Goal: Task Accomplishment & Management: Manage account settings

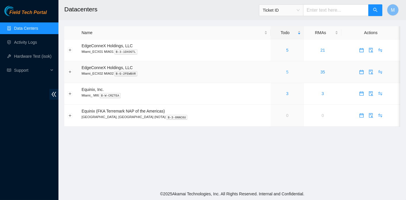
click at [286, 73] on link "5" at bounding box center [287, 72] width 2 height 5
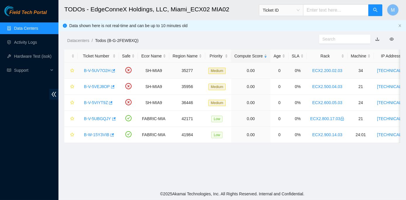
click at [98, 69] on link "B-V-5UV7O2H" at bounding box center [97, 70] width 27 height 5
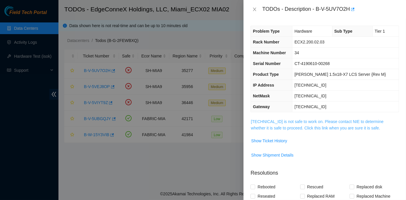
click at [307, 119] on link "104.70.234.37 is not safe to work on. Please contact NIE to determine whether i…" at bounding box center [317, 124] width 133 height 11
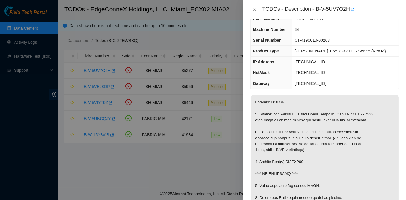
scroll to position [26, 0]
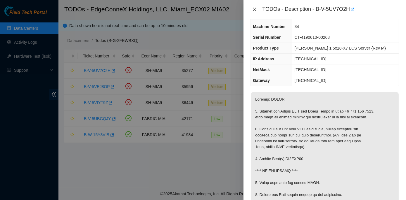
click at [253, 9] on icon "close" at bounding box center [254, 9] width 5 height 5
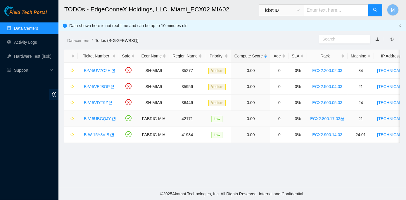
scroll to position [33, 0]
click at [97, 87] on link "B-V-5VEJ8OP" at bounding box center [97, 86] width 26 height 5
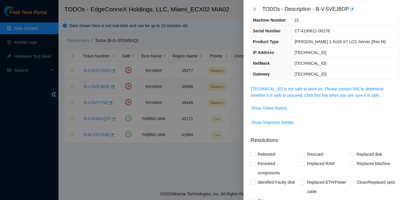
scroll to position [26, 0]
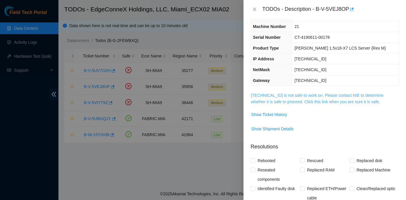
click at [313, 94] on link "23.193.161.24 is not safe to work on. Please contact NIE to determine whether i…" at bounding box center [317, 98] width 133 height 11
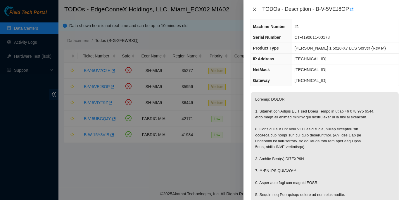
click at [255, 8] on icon "close" at bounding box center [254, 9] width 5 height 5
click at [254, 9] on icon "close" at bounding box center [254, 10] width 3 height 4
click at [255, 9] on icon "close" at bounding box center [254, 9] width 5 height 5
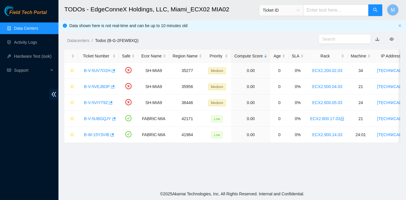
scroll to position [33, 0]
click at [97, 102] on link "B-V-5VIYT9Z" at bounding box center [96, 102] width 24 height 5
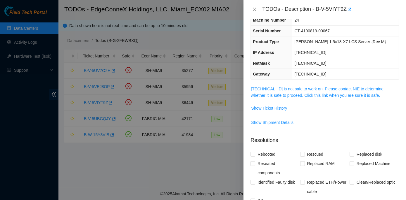
scroll to position [26, 0]
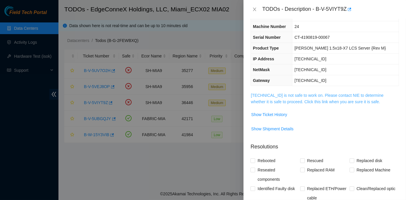
click at [303, 93] on link "23.205.45.27 is not safe to work on. Please contact NIE to determine whether it…" at bounding box center [317, 98] width 133 height 11
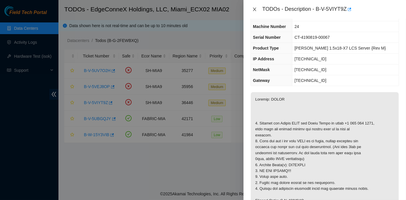
click at [254, 9] on icon "close" at bounding box center [254, 9] width 5 height 5
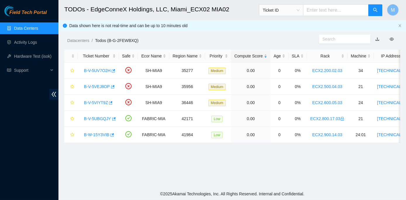
scroll to position [33, 0]
click at [98, 118] on link "B-V-5UBGQJY" at bounding box center [97, 118] width 27 height 5
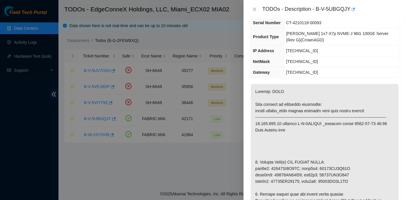
scroll to position [79, 0]
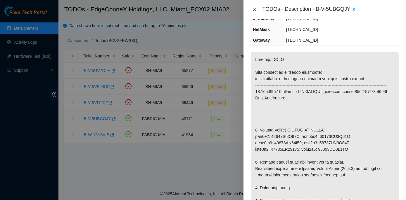
click at [254, 10] on icon "close" at bounding box center [254, 10] width 3 height 4
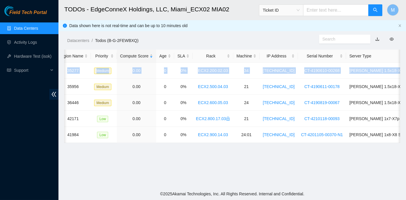
scroll to position [0, 166]
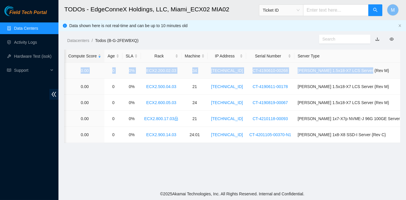
drag, startPoint x: 83, startPoint y: 70, endPoint x: 392, endPoint y: 68, distance: 308.9
click at [392, 68] on tr "B-V-5UV7O2H SH-MIA9 35277 Medium 0.00 0 0% ECX2.200.02.03 34 104.70.234.37 CT-4…" at bounding box center [169, 71] width 543 height 16
copy tr "B-V-5UV7O2H SH-MIA9 35277 Medium 0.00 0 0% ECX2.200.02.03 34 104.70.234.37 CT-4…"
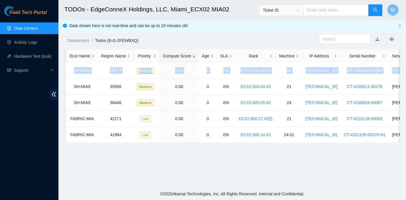
scroll to position [0, 0]
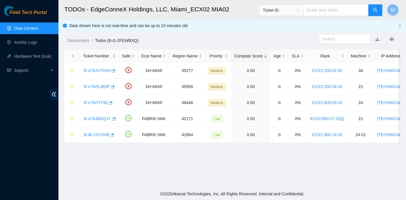
click at [121, 173] on main "TODOs - EdgeConneX Holdings, LLC, [GEOGRAPHIC_DATA] MIA02 Ticket ID M Data show…" at bounding box center [231, 94] width 347 height 188
click at [96, 71] on link "B-V-5UV7O2H" at bounding box center [97, 70] width 27 height 5
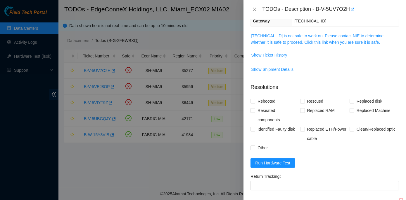
scroll to position [67, 0]
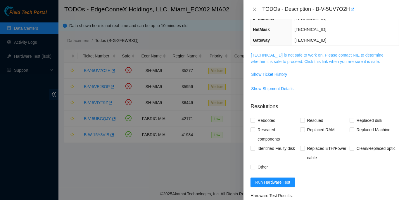
click at [319, 54] on link "104.70.234.37 is not safe to work on. Please contact NIE to determine whether i…" at bounding box center [317, 58] width 133 height 11
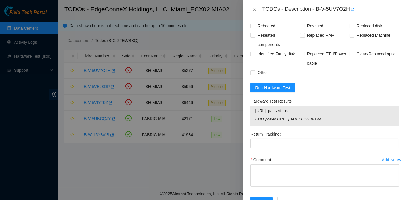
scroll to position [448, 0]
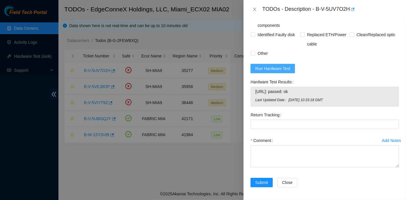
click at [270, 67] on span "Run Hardware Test" at bounding box center [272, 68] width 35 height 6
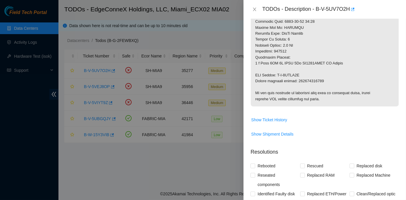
scroll to position [283, 0]
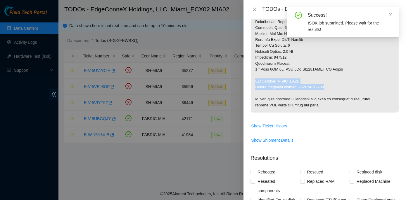
drag, startPoint x: 254, startPoint y: 79, endPoint x: 328, endPoint y: 87, distance: 74.3
copy p "RMA Return: B-V-5VBNZ5B Return tracking number: 463470052114"
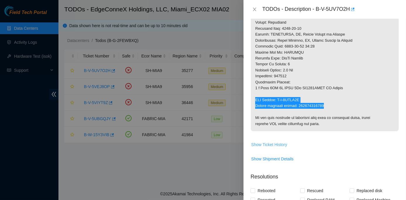
scroll to position [230, 0]
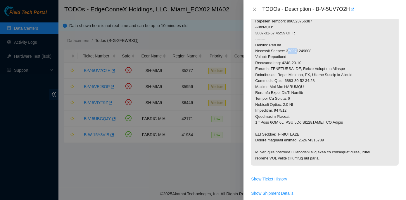
drag, startPoint x: 286, startPoint y: 51, endPoint x: 294, endPoint y: 51, distance: 7.9
click at [294, 51] on p at bounding box center [325, 27] width 148 height 277
drag, startPoint x: 294, startPoint y: 51, endPoint x: 286, endPoint y: 50, distance: 8.8
click at [286, 50] on p at bounding box center [325, 27] width 148 height 277
drag, startPoint x: 286, startPoint y: 50, endPoint x: 310, endPoint y: 48, distance: 24.3
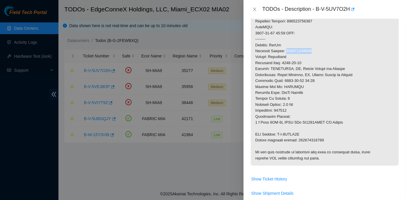
click at [310, 48] on p at bounding box center [325, 27] width 148 height 277
copy p "463470052103"
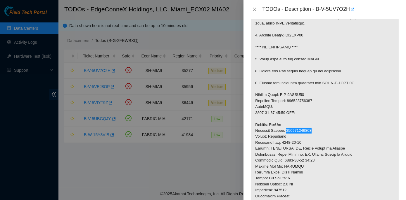
scroll to position [124, 0]
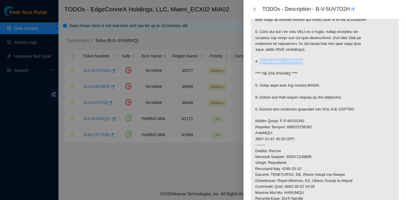
drag, startPoint x: 258, startPoint y: 61, endPoint x: 305, endPoint y: 62, distance: 46.7
click at [305, 62] on p at bounding box center [325, 133] width 148 height 277
copy p "Replace Disk(s) ZC1AMG26"
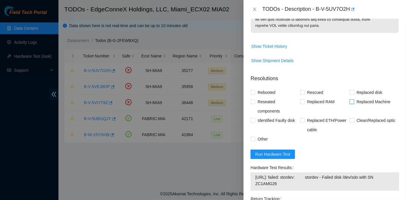
scroll to position [389, 0]
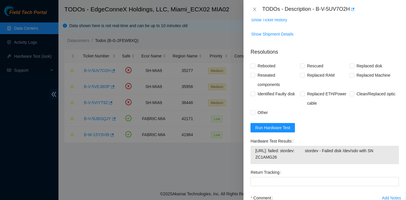
drag, startPoint x: 249, startPoint y: 140, endPoint x: 326, endPoint y: 157, distance: 79.0
click at [326, 157] on div "Hardware Test Results 104.70.234.37: failed: stordev: stordev - Failed disk /de…" at bounding box center [324, 152] width 153 height 31
copy div "Hardware Test Results 104.70.234.37: failed: stordev: stordev - Failed disk /de…"
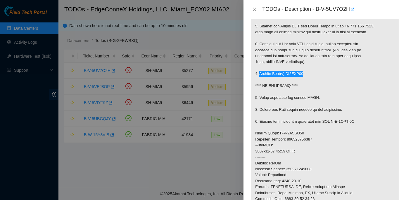
scroll to position [102, 0]
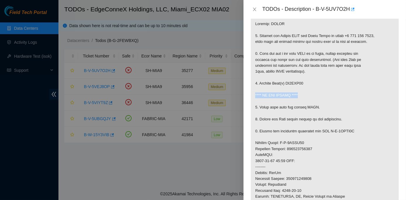
drag, startPoint x: 255, startPoint y: 93, endPoint x: 298, endPoint y: 94, distance: 43.2
click at [298, 94] on p at bounding box center [325, 155] width 148 height 277
copy p "**** DO NOT RESCUE ****"
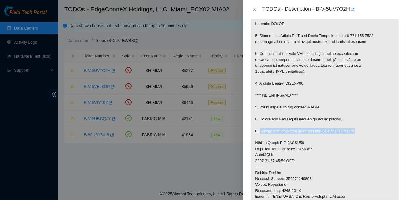
drag, startPoint x: 258, startPoint y: 130, endPoint x: 352, endPoint y: 130, distance: 93.4
click at [352, 130] on p at bounding box center [325, 155] width 148 height 277
copy p "Return the defective equipment via RMA B-V-5VBNZ5B"
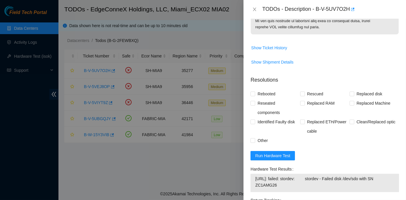
scroll to position [371, 0]
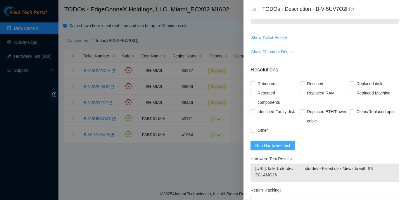
click at [272, 145] on span "Run Hardware Test" at bounding box center [272, 145] width 35 height 6
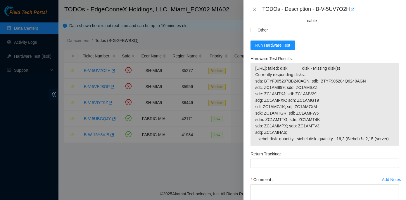
scroll to position [478, 0]
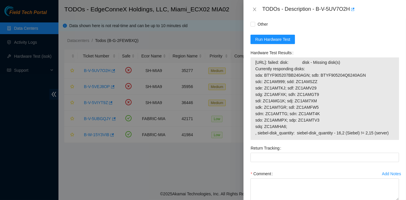
drag, startPoint x: 249, startPoint y: 50, endPoint x: 387, endPoint y: 134, distance: 161.4
click at [387, 134] on div "Hardware Test Results 104.70.234.37: failed: disk: disk - Missing disk(s) Curre…" at bounding box center [324, 95] width 153 height 95
copy div "Hardware Test Results 104.70.234.37: failed: disk: disk - Missing disk(s) Curre…"
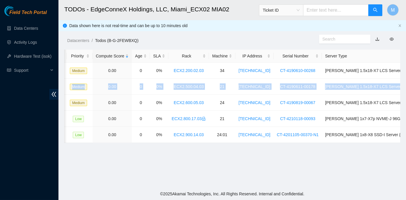
scroll to position [0, 166]
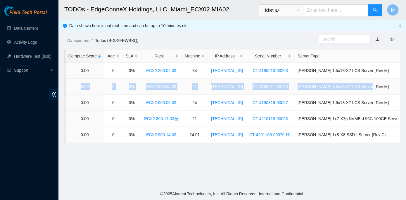
drag, startPoint x: 81, startPoint y: 85, endPoint x: 372, endPoint y: 82, distance: 291.1
click at [372, 82] on tr "B-V-5VEJ8OP SH-MIA9 35956 Medium 0.00 0 0% ECX2.500.04.03 21 23.193.161.24 CT-4…" at bounding box center [169, 87] width 543 height 16
copy tr "B-V-5VEJ8OP SH-MIA9 35956 Medium 0.00 0 0% ECX2.500.04.03 21 23.193.161.24 CT-4…"
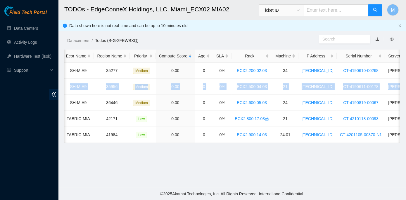
scroll to position [0, 0]
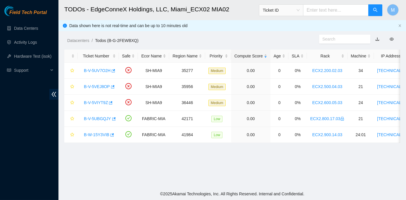
drag, startPoint x: 96, startPoint y: 164, endPoint x: 96, endPoint y: 161, distance: 3.2
click at [96, 164] on main "TODOs - EdgeConneX Holdings, LLC, [GEOGRAPHIC_DATA] MIA02 Ticket ID M Data show…" at bounding box center [231, 94] width 347 height 188
click at [95, 86] on link "B-V-5VEJ8OP" at bounding box center [97, 86] width 26 height 5
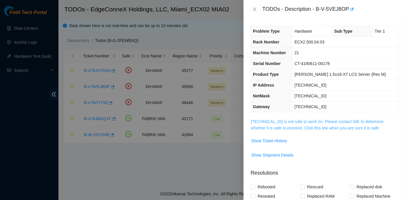
click at [308, 121] on link "23.193.161.24 is not safe to work on. Please contact NIE to determine whether i…" at bounding box center [317, 124] width 133 height 11
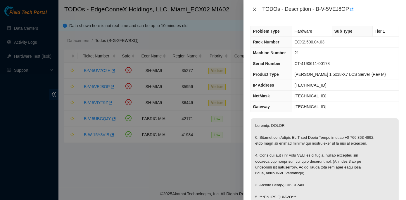
click at [252, 8] on icon "close" at bounding box center [254, 9] width 5 height 5
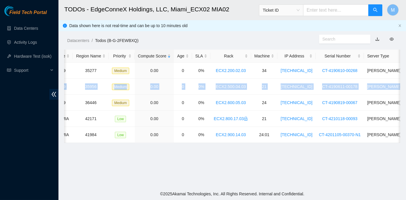
scroll to position [0, 166]
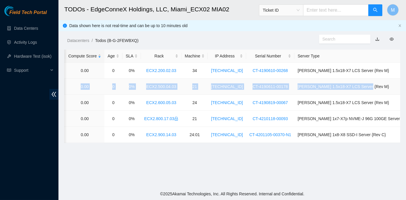
drag, startPoint x: 91, startPoint y: 84, endPoint x: 392, endPoint y: 83, distance: 301.0
click at [392, 83] on tr "B-V-5VEJ8OP SH-MIA9 35956 Medium 0.00 0 0% ECX2.500.04.03 21 23.193.161.24 CT-4…" at bounding box center [169, 87] width 543 height 16
copy tr "B-V-5VEJ8OP SH-MIA9 35956 Medium 0.00 0 0% ECX2.500.04.03 21 23.193.161.24 CT-4…"
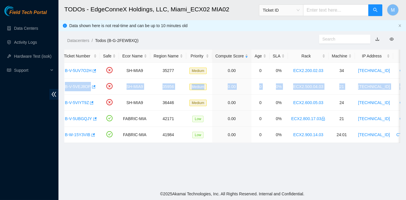
scroll to position [0, 0]
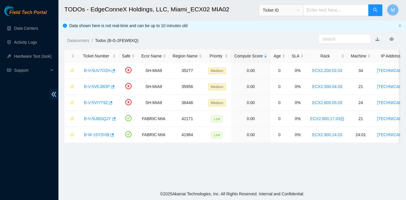
click at [76, 165] on main "TODOs - EdgeConneX Holdings, LLC, Miami_ECX02 MIA02 Ticket ID M Data shown here…" at bounding box center [231, 94] width 347 height 188
click at [93, 87] on link "B-V-5VEJ8OP" at bounding box center [97, 86] width 26 height 5
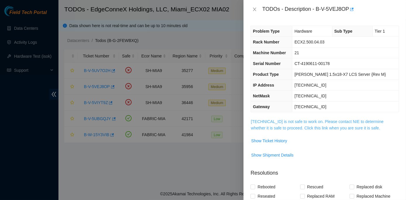
click at [321, 122] on link "23.193.161.24 is not safe to work on. Please contact NIE to determine whether i…" at bounding box center [317, 124] width 133 height 11
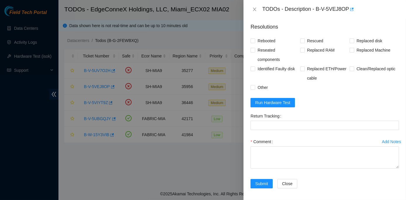
scroll to position [416, 0]
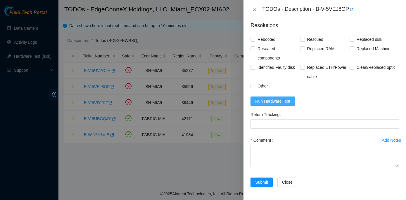
click at [275, 99] on span "Run Hardware Test" at bounding box center [272, 101] width 35 height 6
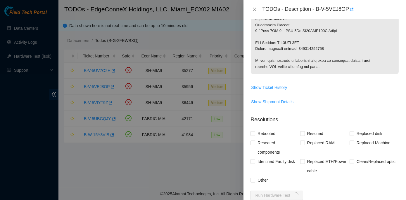
scroll to position [97, 0]
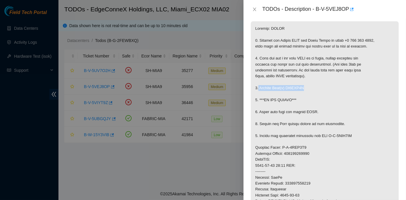
drag, startPoint x: 258, startPoint y: 88, endPoint x: 305, endPoint y: 85, distance: 46.8
click at [305, 85] on p at bounding box center [325, 159] width 148 height 277
copy p "Replace Disk(s) ZC1ABG7M"
drag, startPoint x: 258, startPoint y: 135, endPoint x: 350, endPoint y: 134, distance: 92.0
click at [350, 134] on p at bounding box center [325, 159] width 148 height 277
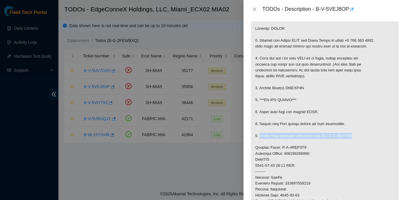
copy p "Return the defective equipment via RMA B-V-5VFJ3MG"
drag, startPoint x: 287, startPoint y: 154, endPoint x: 314, endPoint y: 154, distance: 26.3
click at [314, 154] on p at bounding box center [325, 159] width 148 height 277
copy p "463470052960"
drag, startPoint x: 256, startPoint y: 152, endPoint x: 287, endPoint y: 156, distance: 31.1
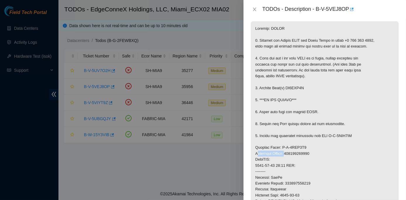
click at [287, 156] on p at bounding box center [325, 159] width 148 height 277
drag, startPoint x: 287, startPoint y: 156, endPoint x: 252, endPoint y: 150, distance: 34.9
click at [252, 150] on p at bounding box center [325, 159] width 148 height 277
drag, startPoint x: 254, startPoint y: 152, endPoint x: 314, endPoint y: 154, distance: 60.8
click at [314, 154] on p at bounding box center [325, 159] width 148 height 277
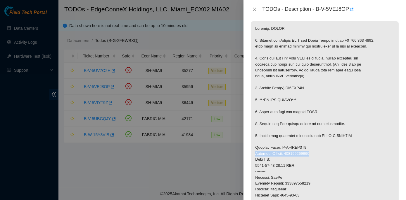
copy p "Tracking Numbers: 463470052960"
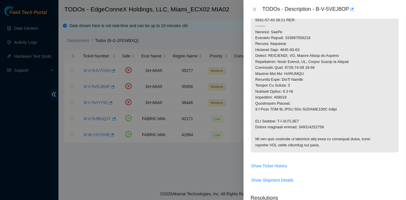
scroll to position [256, 0]
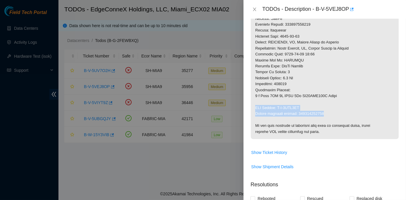
drag, startPoint x: 325, startPoint y: 114, endPoint x: 252, endPoint y: 106, distance: 72.9
click at [252, 106] on p at bounding box center [325, 0] width 148 height 277
copy p "RMA Return: B-V-5VFJ3MG Return tracking number: 463470052971"
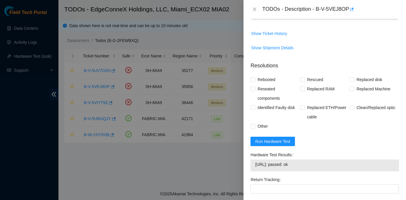
scroll to position [398, 0]
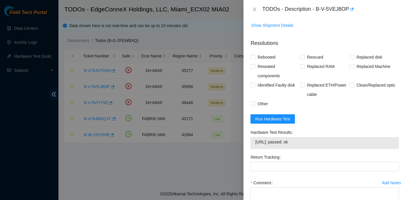
drag, startPoint x: 249, startPoint y: 131, endPoint x: 307, endPoint y: 142, distance: 59.2
click at [307, 142] on div "Hardware Test Results 23.193.161.24: passed: ok" at bounding box center [324, 140] width 153 height 25
copy div "Hardware Test Results 23.193.161.24: passed: ok"
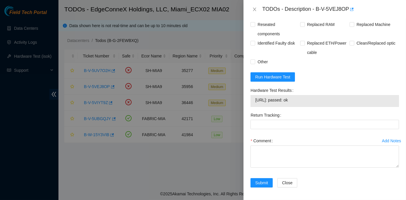
scroll to position [440, 0]
click at [271, 74] on span "Run Hardware Test" at bounding box center [272, 77] width 35 height 6
drag, startPoint x: 249, startPoint y: 88, endPoint x: 307, endPoint y: 100, distance: 58.7
click at [307, 100] on div "Hardware Test Results 23.193.161.24: passed: ok" at bounding box center [324, 98] width 153 height 25
copy div "Hardware Test Results 23.193.161.24: passed: ok"
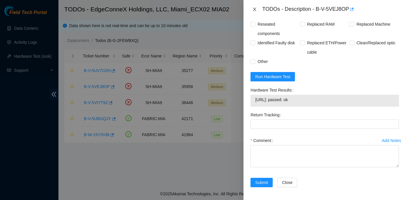
click at [255, 8] on icon "close" at bounding box center [254, 9] width 5 height 5
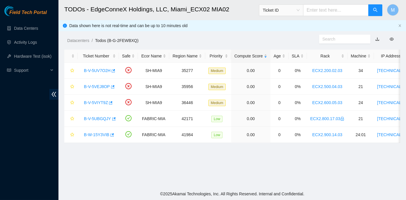
scroll to position [163, 0]
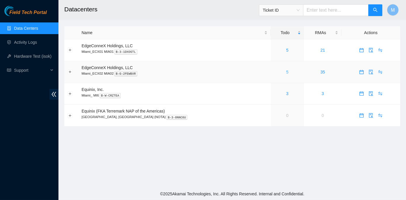
click at [286, 72] on link "5" at bounding box center [287, 72] width 2 height 5
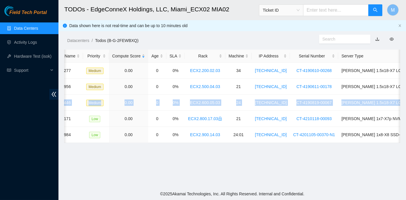
scroll to position [0, 166]
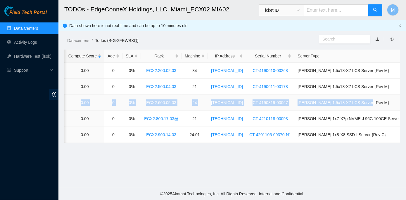
drag, startPoint x: 81, startPoint y: 103, endPoint x: 390, endPoint y: 97, distance: 309.0
click at [390, 97] on tr "B-V-5VIYT9Z SH-MIA9 36446 Medium 0.00 0 0% ECX2.600.05.03 24 23.205.45.27 CT-41…" at bounding box center [169, 103] width 543 height 16
copy tr "B-V-5VIYT9Z SH-MIA9 36446 Medium 0.00 0 0% ECX2.600.05.03 24 23.205.45.27 CT-41…"
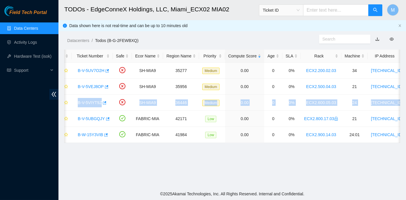
scroll to position [0, 0]
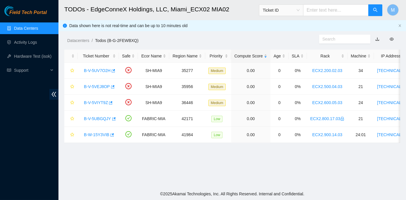
drag, startPoint x: 104, startPoint y: 167, endPoint x: 106, endPoint y: 160, distance: 7.0
click at [105, 166] on main "TODOs - EdgeConneX Holdings, LLC, [GEOGRAPHIC_DATA] MIA02 Ticket ID M Data show…" at bounding box center [231, 94] width 347 height 188
click at [98, 102] on link "B-V-5VIYT9Z" at bounding box center [96, 102] width 24 height 5
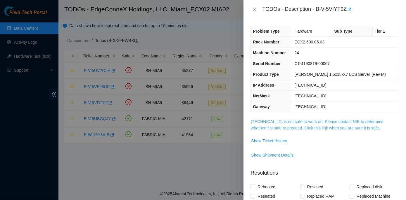
click at [298, 121] on link "23.205.45.27 is not safe to work on. Please contact NIE to determine whether it…" at bounding box center [317, 124] width 133 height 11
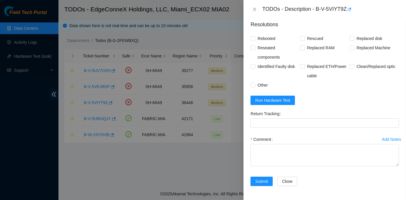
scroll to position [445, 0]
click at [262, 100] on span "Run Hardware Test" at bounding box center [272, 100] width 35 height 6
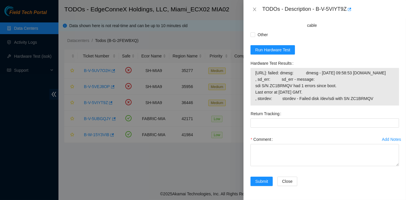
scroll to position [502, 0]
drag, startPoint x: 248, startPoint y: 57, endPoint x: 373, endPoint y: 100, distance: 132.7
click at [373, 100] on div "Problem Type Hardware Sub Type Tier 1 Rack Number ECX2.600.05.03 Machine Number…" at bounding box center [324, 110] width 162 height 182
copy div "Hardware Test Results 23.205.45.27: failed: dmesg: dmesg - Sep 11 09:58:53 a23-…"
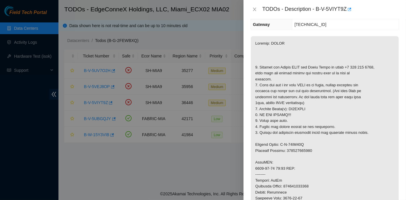
scroll to position [104, 0]
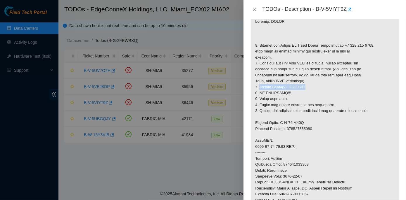
drag, startPoint x: 258, startPoint y: 86, endPoint x: 306, endPoint y: 88, distance: 47.6
click at [306, 88] on p at bounding box center [325, 152] width 148 height 277
copy p "Replace Drive(s): ZC1BRMQV"
drag, startPoint x: 260, startPoint y: 111, endPoint x: 365, endPoint y: 112, distance: 105.4
click at [365, 112] on p at bounding box center [325, 152] width 148 height 277
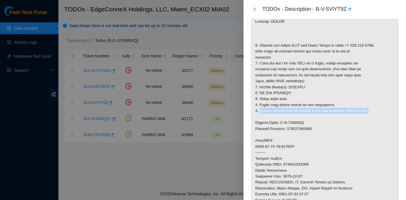
copy p "Return the defective equipment using the provided return label."
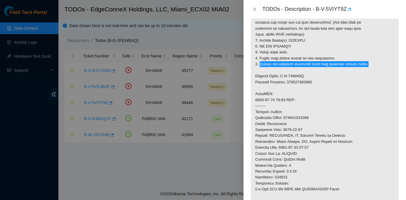
scroll to position [157, 0]
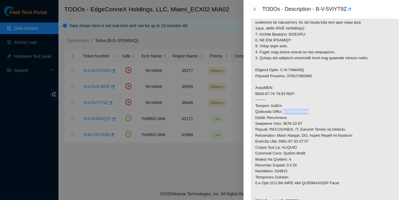
drag, startPoint x: 286, startPoint y: 111, endPoint x: 310, endPoint y: 113, distance: 24.6
click at [310, 113] on p at bounding box center [325, 99] width 148 height 277
copy p "463470053809"
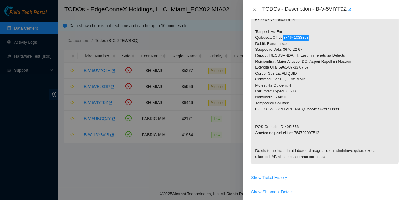
scroll to position [237, 0]
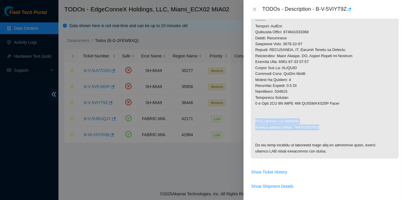
drag, startPoint x: 254, startPoint y: 119, endPoint x: 323, endPoint y: 129, distance: 69.0
click at [323, 129] on p at bounding box center [325, 20] width 148 height 277
copy p "RMA Return: B-W-15PB497 Return tracking number: 463470053810"
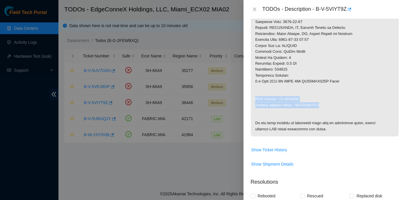
scroll to position [263, 0]
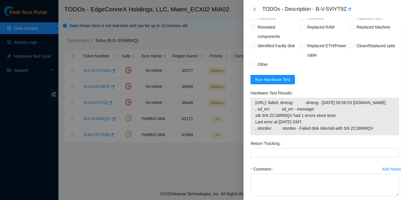
scroll to position [440, 0]
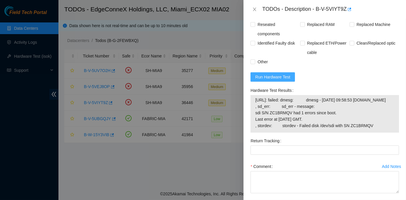
click at [268, 80] on span "Run Hardware Test" at bounding box center [272, 77] width 35 height 6
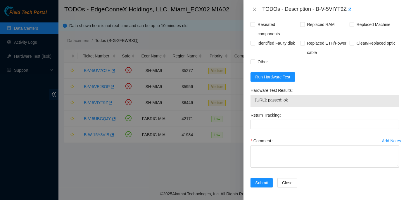
drag, startPoint x: 248, startPoint y: 118, endPoint x: 302, endPoint y: 131, distance: 54.9
click at [302, 111] on div "Hardware Test Results 23.205.45.27: passed: ok" at bounding box center [324, 98] width 153 height 25
copy div "Hardware Test Results 23.205.45.27: passed: ok"
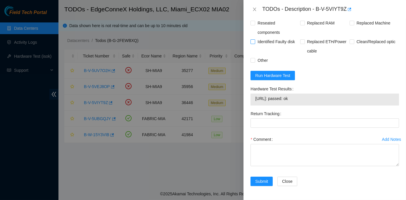
scroll to position [413, 0]
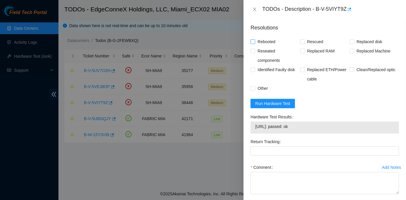
click at [253, 44] on input "Rebooted" at bounding box center [252, 41] width 4 height 4
checkbox input "true"
click at [349, 44] on input "Replaced disk" at bounding box center [351, 41] width 4 height 4
checkbox input "true"
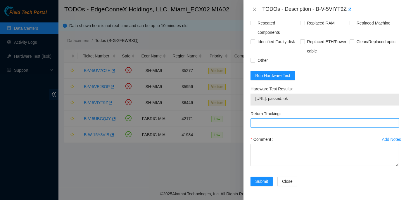
scroll to position [470, 0]
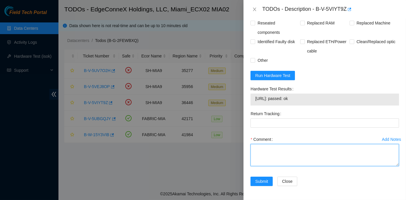
click at [265, 151] on textarea "Comment" at bounding box center [324, 155] width 148 height 22
paste textarea "Rack No: ECX2.600.05.03 Machine No: 24 IP: 23.205.45.27 Serial No: CT-4190819-0…"
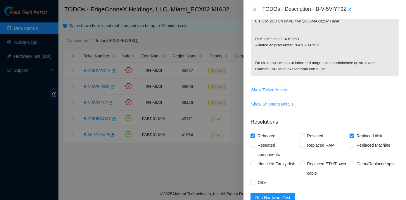
scroll to position [311, 0]
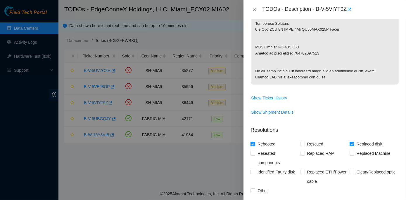
type textarea "Rack No: ECX2.600.05.03 Machine No: 24 IP: 23.205.45.27 Serial No: CT-4190819-0…"
drag, startPoint x: 296, startPoint y: 52, endPoint x: 323, endPoint y: 55, distance: 26.7
copy p "463470053810"
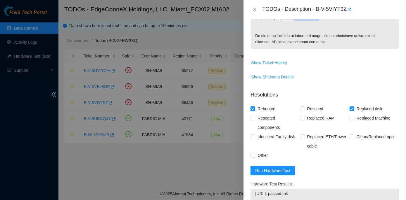
scroll to position [444, 0]
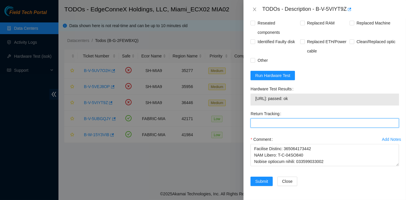
click at [260, 128] on Tracking "Return Tracking" at bounding box center [324, 123] width 148 height 9
paste Tracking "463470053810"
type Tracking "463470053810"
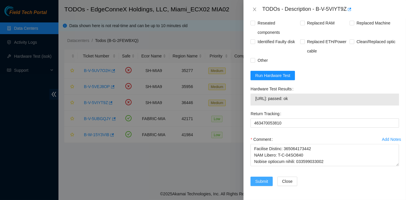
click at [258, 182] on span "Submit" at bounding box center [261, 181] width 13 height 6
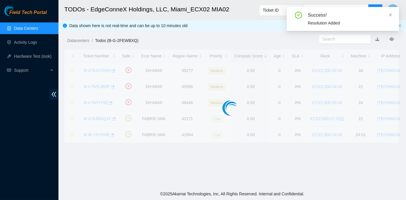
scroll to position [163, 0]
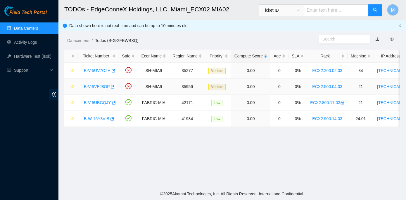
click at [100, 86] on link "B-V-5VEJ8OP" at bounding box center [97, 86] width 26 height 5
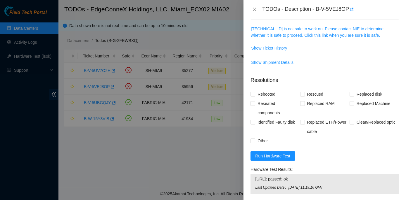
scroll to position [74, 0]
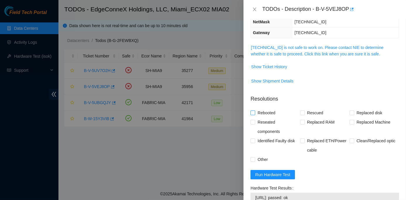
click at [253, 112] on input "Rebooted" at bounding box center [252, 113] width 4 height 4
checkbox input "true"
click at [349, 111] on input "Replaced disk" at bounding box center [351, 113] width 4 height 4
checkbox input "true"
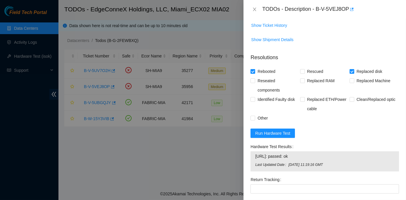
scroll to position [180, 0]
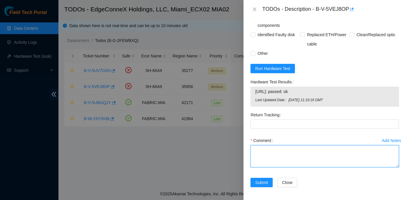
click at [259, 149] on textarea "Comment" at bounding box center [324, 156] width 148 height 22
paste textarea "Rack No: ECX2.500.04.03 Machine No: 21 IP: 23.193.161.24 Serial No: CT-4190611-…"
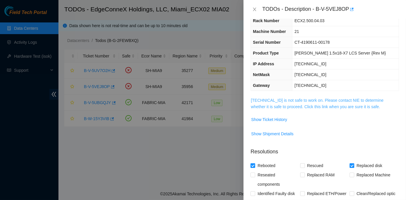
type textarea "Rack No: ECX2.500.04.03 Machine No: 21 IP: 23.193.161.24 Serial No: CT-4190611-…"
click at [313, 102] on link "23.193.161.24 is not safe to work on. Please contact NIE to determine whether i…" at bounding box center [317, 103] width 133 height 11
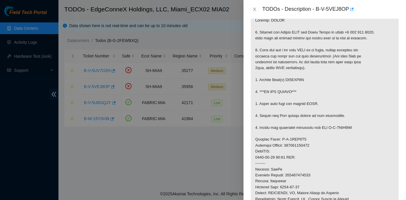
scroll to position [234, 0]
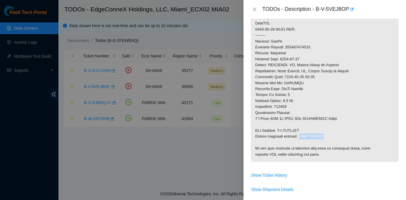
drag, startPoint x: 297, startPoint y: 135, endPoint x: 323, endPoint y: 136, distance: 25.7
click at [323, 136] on p at bounding box center [325, 23] width 148 height 277
copy p "463470052971"
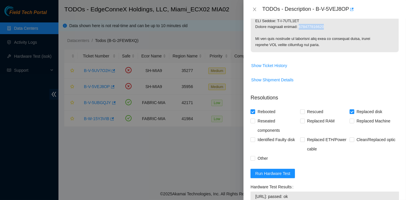
scroll to position [448, 0]
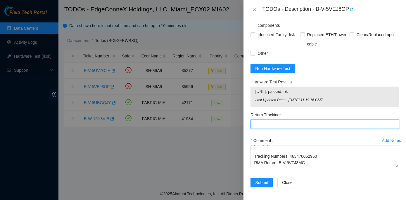
click at [254, 123] on Tracking "Return Tracking" at bounding box center [324, 124] width 148 height 9
paste Tracking "463470052971"
type Tracking "463470052971"
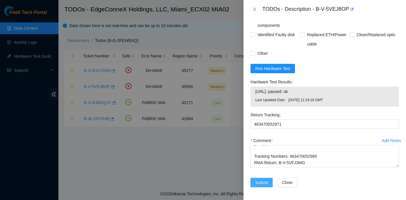
click at [259, 184] on span "Submit" at bounding box center [261, 183] width 13 height 6
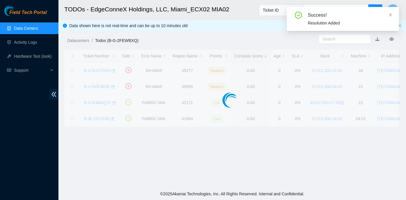
scroll to position [163, 0]
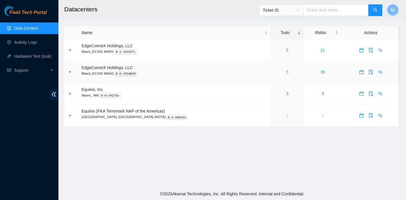
click at [286, 72] on link "5" at bounding box center [287, 72] width 2 height 5
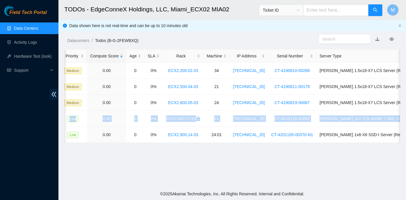
scroll to position [0, 166]
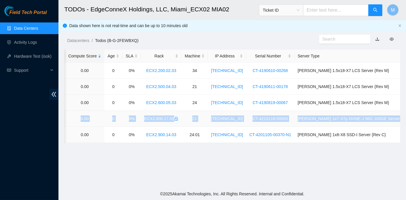
drag, startPoint x: 82, startPoint y: 118, endPoint x: 399, endPoint y: 116, distance: 317.7
click at [399, 116] on tr "B-V-5UBGQJY FABRIC-MIA 42171 Low 0.00 0 0% ECX2.800.17.03 21 [TECHNICAL_ID] CT-…" at bounding box center [169, 119] width 543 height 16
copy tr "B-V-5UBGQJY FABRIC-MIA 42171 Low 0.00 0 0% ECX2.800.17.03 21 [TECHNICAL_ID] CT-…"
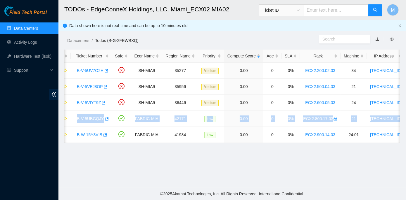
scroll to position [0, 0]
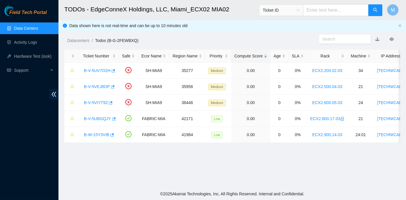
click at [94, 163] on main "TODOs - EdgeConneX Holdings, LLC, [GEOGRAPHIC_DATA] MIA02 Ticket ID M Data show…" at bounding box center [231, 94] width 347 height 188
click at [92, 117] on link "B-V-5UBGQJY" at bounding box center [97, 118] width 27 height 5
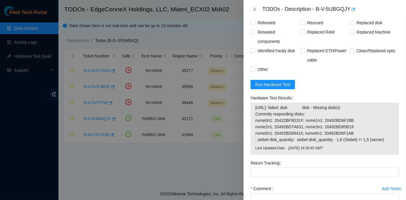
scroll to position [557, 0]
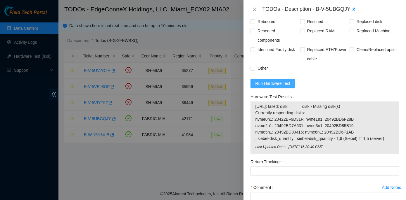
click at [268, 87] on span "Run Hardware Test" at bounding box center [272, 83] width 35 height 6
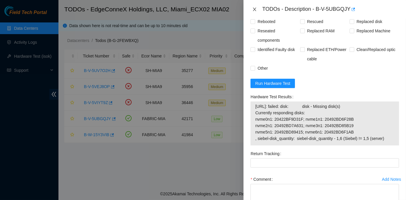
click at [255, 10] on icon "close" at bounding box center [254, 9] width 5 height 5
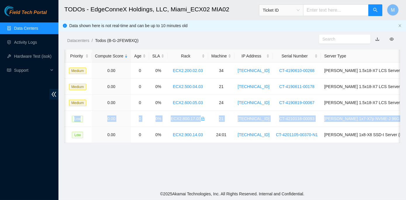
scroll to position [0, 166]
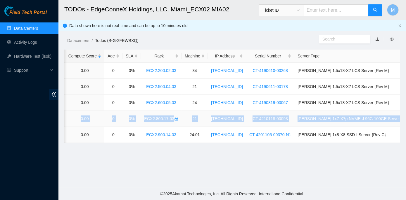
drag, startPoint x: 82, startPoint y: 118, endPoint x: 396, endPoint y: 117, distance: 314.7
click at [396, 117] on tr "B-V-5UBGQJY FABRIC-MIA 42171 Low 0.00 0 0% ECX2.800.17.03 21 [TECHNICAL_ID] CT-…" at bounding box center [169, 119] width 543 height 16
copy tr "B-V-5UBGQJY FABRIC-MIA 42171 Low 0.00 0 0% ECX2.800.17.03 21 [TECHNICAL_ID] CT-…"
click at [236, 162] on main "TODOs - EdgeConneX Holdings, LLC, [GEOGRAPHIC_DATA] MIA02 Ticket ID M Data show…" at bounding box center [231, 94] width 347 height 188
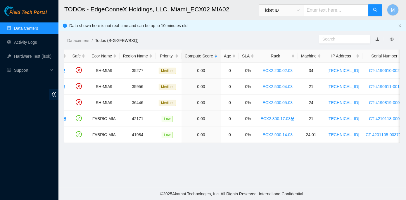
scroll to position [0, 0]
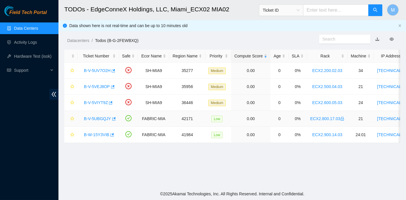
click at [94, 116] on link "B-V-5UBGQJY" at bounding box center [97, 118] width 27 height 5
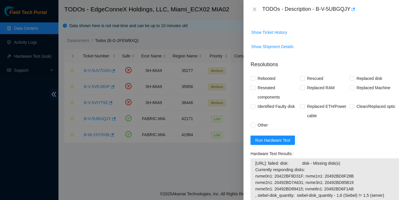
scroll to position [565, 0]
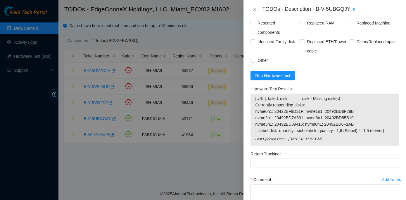
drag, startPoint x: 248, startPoint y: 93, endPoint x: 342, endPoint y: 145, distance: 106.7
click at [342, 145] on div "Hardware Test Results [URL]: failed: disk: disk - Missing disk(s) Currently res…" at bounding box center [324, 116] width 153 height 65
copy div "Hardware Test Results [URL]: failed: disk: disk - Missing disk(s) Currently res…"
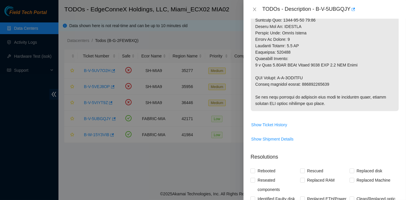
scroll to position [399, 0]
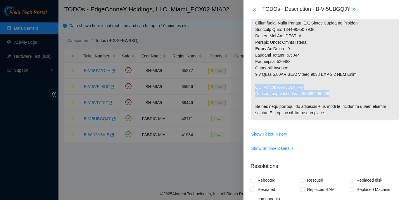
drag, startPoint x: 254, startPoint y: 93, endPoint x: 327, endPoint y: 100, distance: 73.6
copy p "RMA Return: B-V-5UIWAXO Return tracking number: 473665213429"
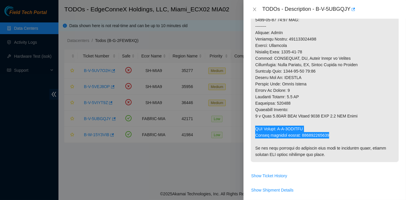
scroll to position [345, 0]
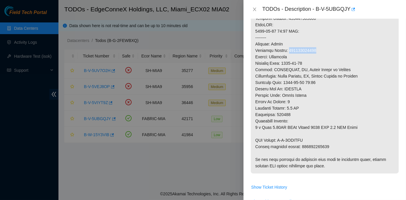
drag, startPoint x: 287, startPoint y: 57, endPoint x: 312, endPoint y: 58, distance: 24.8
drag, startPoint x: 288, startPoint y: 56, endPoint x: 316, endPoint y: 57, distance: 28.3
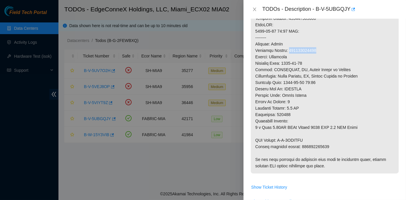
copy p "473665213418"
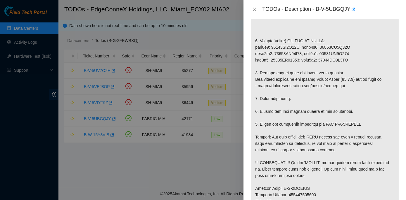
scroll to position [159, 0]
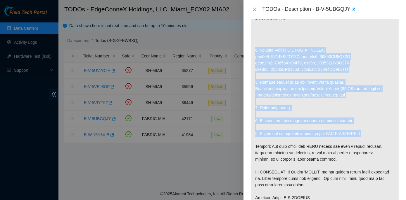
drag, startPoint x: 255, startPoint y: 54, endPoint x: 362, endPoint y: 142, distance: 138.4
click at [362, 142] on p at bounding box center [325, 166] width 148 height 388
copy p "1. Replace Disk(s) NOT LISTED BELOW: nvme0n1: 20422BF9D31F; nvme1n1: 20492BD6F2…"
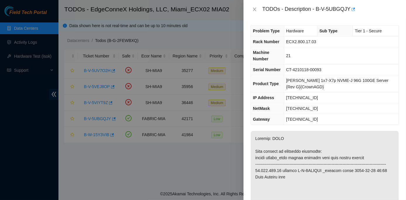
scroll to position [0, 0]
drag, startPoint x: 83, startPoint y: 69, endPoint x: 93, endPoint y: 70, distance: 10.8
click at [93, 70] on div at bounding box center [203, 100] width 406 height 200
click at [83, 76] on div at bounding box center [203, 100] width 406 height 200
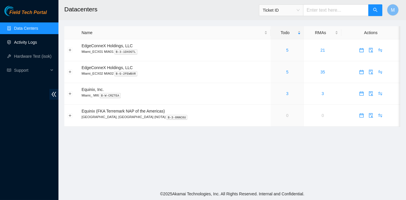
click at [28, 42] on link "Activity Logs" at bounding box center [25, 42] width 23 height 5
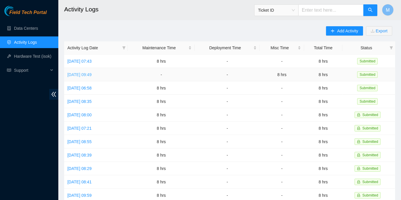
click at [92, 74] on link "[DATE] 09:49" at bounding box center [79, 74] width 24 height 5
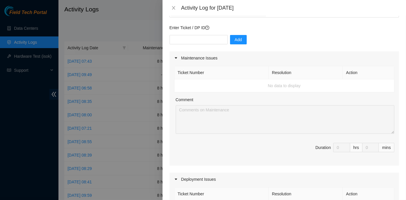
scroll to position [40, 0]
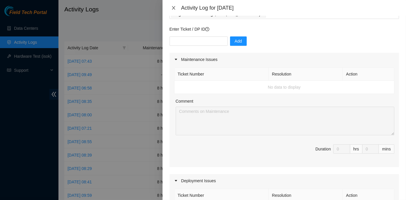
click at [172, 8] on icon "close" at bounding box center [173, 8] width 5 height 5
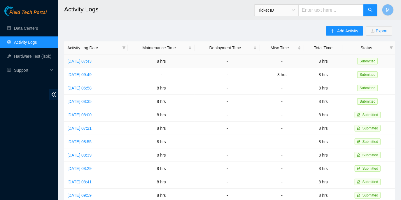
click at [92, 62] on link "[DATE] 07:43" at bounding box center [79, 61] width 24 height 5
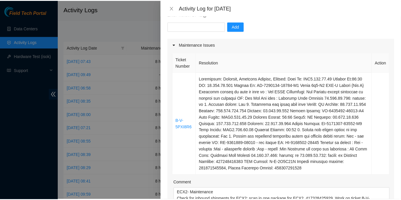
scroll to position [0, 0]
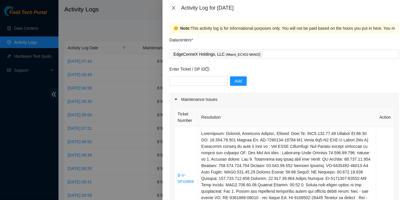
click at [173, 7] on icon "close" at bounding box center [173, 8] width 5 height 5
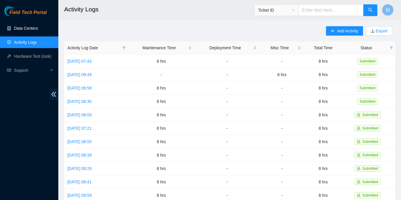
click at [31, 27] on link "Data Centers" at bounding box center [26, 28] width 24 height 5
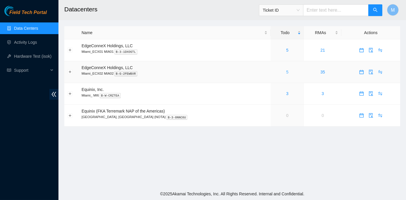
click at [286, 72] on link "5" at bounding box center [287, 72] width 2 height 5
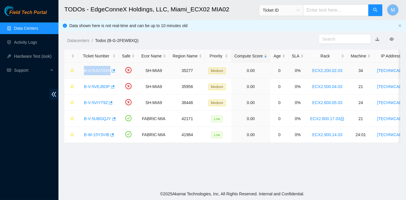
drag, startPoint x: 82, startPoint y: 70, endPoint x: 108, endPoint y: 70, distance: 25.4
click at [108, 70] on div "B-V-5UV7O2H" at bounding box center [98, 70] width 35 height 9
copy link "B-V-5UV7O2"
drag, startPoint x: 88, startPoint y: 74, endPoint x: 86, endPoint y: 75, distance: 3.2
click at [88, 74] on div "B-V-5UV7O2H" at bounding box center [98, 70] width 35 height 9
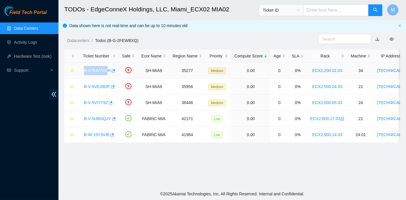
click at [82, 75] on td "B-V-5UV7O2H" at bounding box center [98, 71] width 41 height 16
click at [105, 79] on td "B-V-5VEJ8OP" at bounding box center [98, 87] width 41 height 16
drag, startPoint x: 83, startPoint y: 71, endPoint x: 107, endPoint y: 75, distance: 24.9
click at [107, 75] on div "B-V-5UV7O2H" at bounding box center [98, 70] width 35 height 9
drag, startPoint x: 107, startPoint y: 75, endPoint x: 102, endPoint y: 79, distance: 6.5
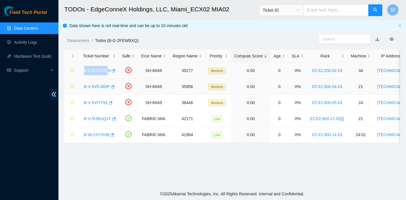
click at [102, 79] on tbody "B-V-5UV7O2H SH-MIA9 35277 Medium 0.00 0 0% ECX2.200.02.03 34 104.70.234.37 CT-4…" at bounding box center [335, 103] width 543 height 80
click at [109, 78] on td "B-V-5UV7O2H" at bounding box center [98, 71] width 41 height 16
drag, startPoint x: 83, startPoint y: 70, endPoint x: 110, endPoint y: 75, distance: 27.3
click at [110, 75] on div "B-V-5UV7O2H" at bounding box center [98, 70] width 35 height 9
copy link "B-V-5UV7O2H"
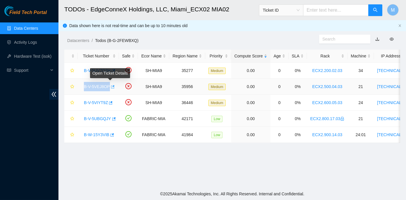
drag, startPoint x: 82, startPoint y: 86, endPoint x: 108, endPoint y: 87, distance: 25.7
click at [108, 87] on div "B-V-5VEJ8OP" at bounding box center [98, 86] width 35 height 9
copy tr "B-V-5VEJ8OP"
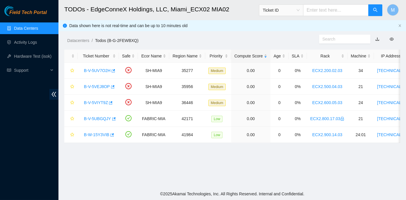
click at [200, 166] on main "TODOs - EdgeConneX Holdings, LLC, [GEOGRAPHIC_DATA] MIA02 Ticket ID M Data show…" at bounding box center [231, 94] width 347 height 188
drag, startPoint x: 82, startPoint y: 103, endPoint x: 107, endPoint y: 105, distance: 24.6
click at [107, 105] on div "B-V-5VIYT9Z" at bounding box center [98, 102] width 35 height 9
copy link "B-V-5VIYT9Z"
click at [29, 28] on link "Data Centers" at bounding box center [26, 28] width 24 height 5
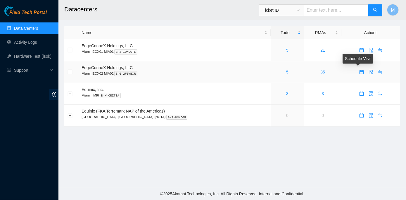
click at [359, 72] on icon "calendar" at bounding box center [361, 72] width 5 height 5
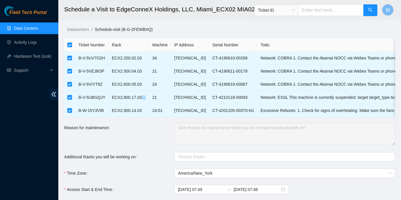
click at [70, 45] on input "checkbox" at bounding box center [69, 45] width 5 height 5
checkbox input "false"
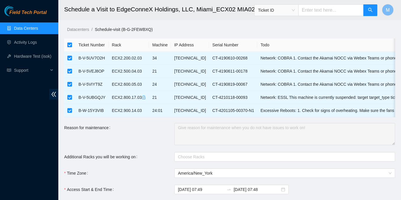
checkbox input "false"
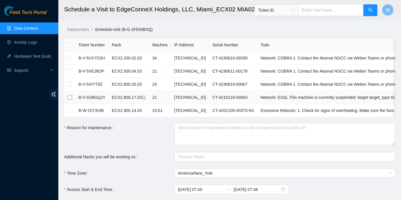
click at [70, 97] on input "checkbox" at bounding box center [69, 97] width 5 height 5
checkbox input "true"
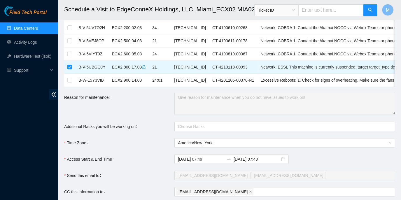
scroll to position [115, 0]
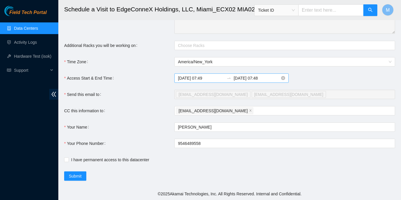
click at [247, 79] on input "2025-09-17 07:48" at bounding box center [257, 78] width 46 height 6
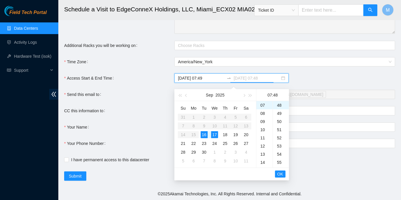
click at [200, 131] on td "16" at bounding box center [204, 135] width 11 height 9
click at [262, 114] on div "18" at bounding box center [265, 116] width 16 height 8
click at [277, 105] on div "45" at bounding box center [281, 107] width 16 height 8
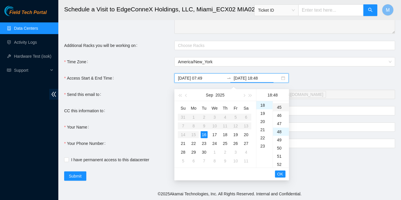
type input "2025-09-16 18:45"
click at [281, 171] on span "OK" at bounding box center [281, 174] width 6 height 6
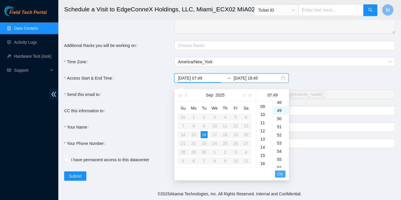
scroll to position [401, 0]
click at [282, 171] on span "OK" at bounding box center [281, 174] width 6 height 6
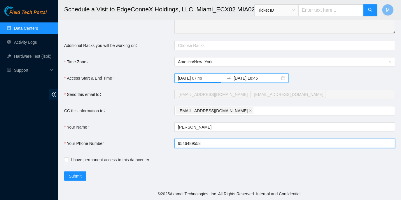
click at [179, 143] on input "9546489558" at bounding box center [285, 143] width 221 height 9
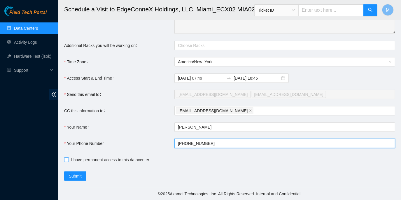
type input "+19546489558"
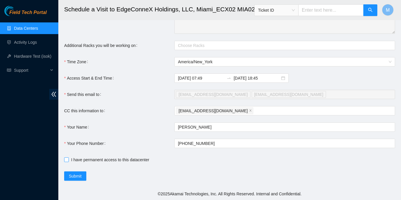
click at [66, 160] on input "I have permanent access to this datacenter" at bounding box center [66, 160] width 4 height 4
checkbox input "true"
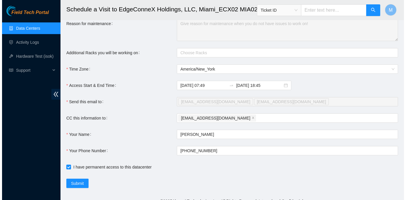
scroll to position [115, 0]
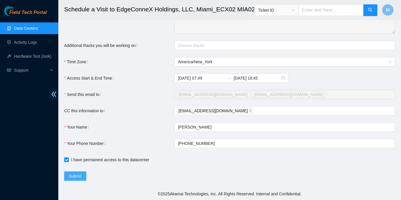
click at [79, 179] on span "Submit" at bounding box center [75, 176] width 13 height 6
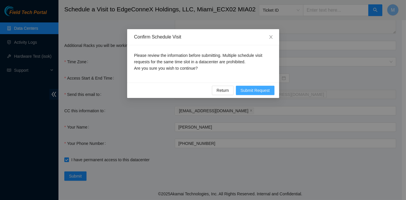
click at [243, 89] on span "Submit Request" at bounding box center [254, 90] width 29 height 6
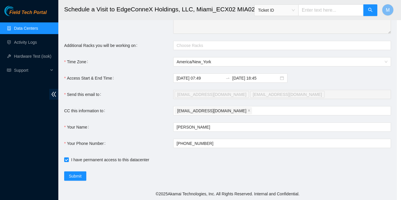
type input "2025-09-16 07:50"
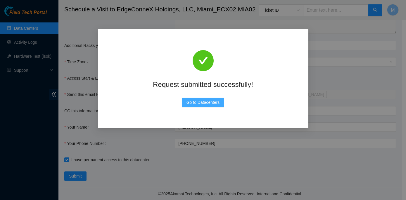
click at [195, 103] on span "Go to Datacenters" at bounding box center [202, 102] width 33 height 6
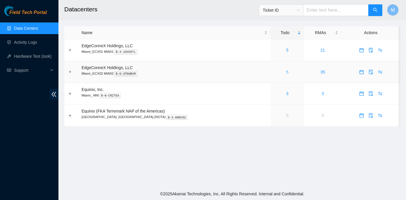
click at [286, 72] on link "5" at bounding box center [287, 72] width 2 height 5
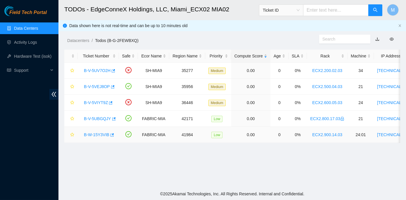
click at [99, 133] on link "B-W-15Y3VIB" at bounding box center [96, 135] width 25 height 5
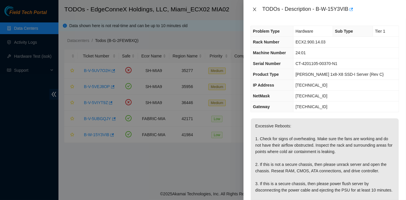
click at [256, 8] on icon "close" at bounding box center [254, 9] width 5 height 5
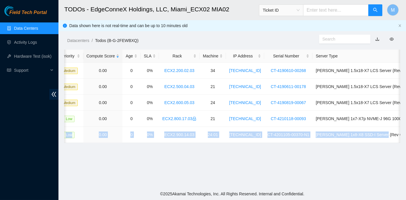
scroll to position [0, 166]
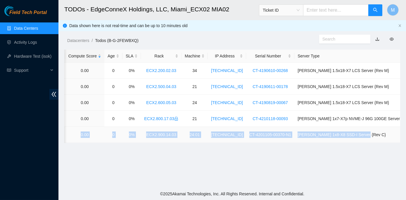
drag, startPoint x: 80, startPoint y: 135, endPoint x: 385, endPoint y: 135, distance: 304.8
click at [385, 135] on tr "B-W-15Y3VIB FABRIC-MIA 41984 Low 0.00 0 0% ECX2.900.14.03 24:01 [TECHNICAL_ID] …" at bounding box center [169, 135] width 543 height 16
copy tr "B-W-15Y3VIB FABRIC-MIA 41984 Low 0.00 0 0% ECX2.900.14.03 24:01 [TECHNICAL_ID] …"
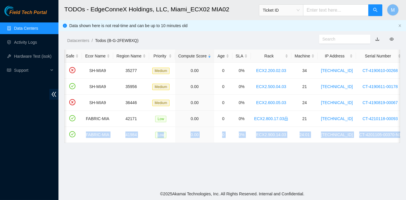
scroll to position [0, 0]
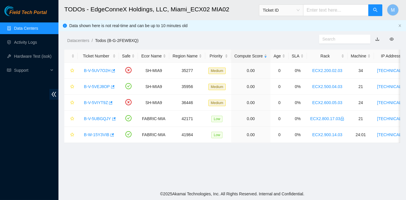
click at [86, 179] on main "TODOs - EdgeConneX Holdings, LLC, [GEOGRAPHIC_DATA] MIA02 Ticket ID M Data show…" at bounding box center [231, 94] width 347 height 188
click at [94, 135] on link "B-W-15Y3VIB" at bounding box center [96, 135] width 25 height 5
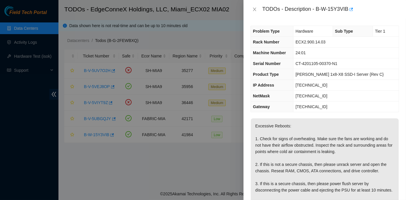
drag, startPoint x: 82, startPoint y: 134, endPoint x: 95, endPoint y: 132, distance: 13.2
click at [95, 132] on div at bounding box center [203, 100] width 406 height 200
drag, startPoint x: 316, startPoint y: 7, endPoint x: 348, endPoint y: 10, distance: 32.2
click at [348, 10] on div "TODOs - Description - B-W-15Y3VIB" at bounding box center [330, 9] width 137 height 9
copy div "B-W-15Y3VIB"
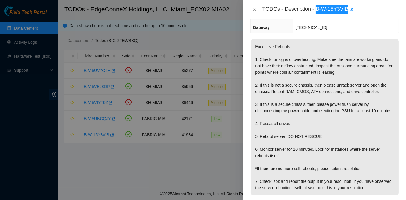
scroll to position [106, 0]
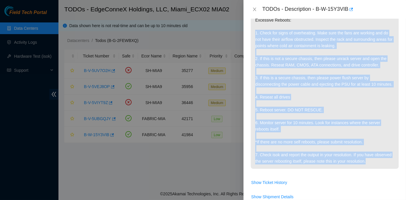
drag, startPoint x: 252, startPoint y: 31, endPoint x: 384, endPoint y: 168, distance: 190.6
click at [384, 168] on p "Excessive Reboots: 1. Check for signs of overheating. Make sure the fans are wo…" at bounding box center [325, 91] width 148 height 156
copy p "1. Check for signs of overheating. Make sure the fans are working and do not ha…"
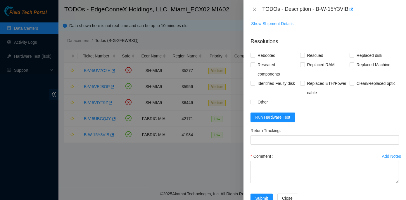
scroll to position [292, 0]
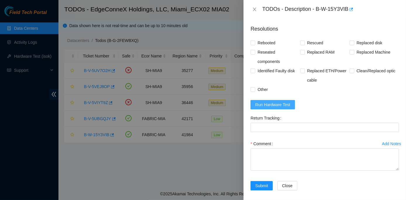
click at [276, 109] on button "Run Hardware Test" at bounding box center [272, 104] width 44 height 9
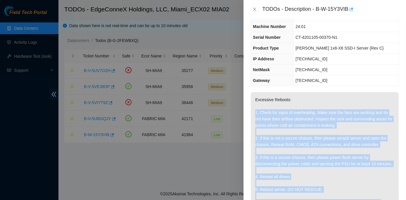
scroll to position [0, 0]
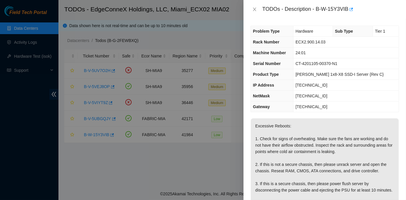
drag, startPoint x: 374, startPoint y: 85, endPoint x: 411, endPoint y: 94, distance: 38.3
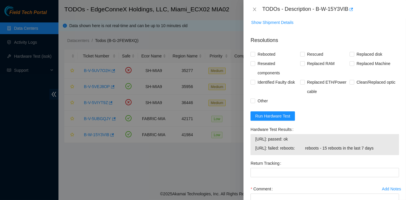
scroll to position [318, 0]
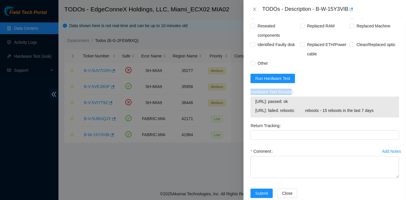
drag, startPoint x: 250, startPoint y: 97, endPoint x: 393, endPoint y: 114, distance: 144.1
click at [393, 114] on div "Hardware Test Results [URL]: passed: ok [URL]: failed: reboots: reboots - 15 re…" at bounding box center [324, 104] width 153 height 34
copy label "Hardware Test Results"
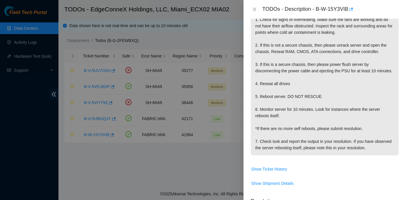
scroll to position [133, 0]
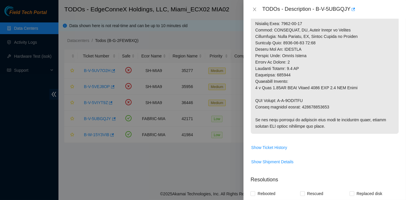
scroll to position [425, 0]
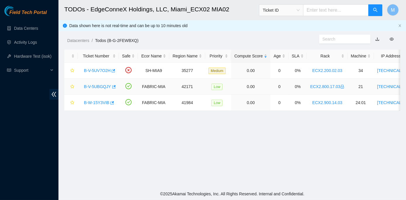
click at [100, 87] on link "B-V-5UBGQJY" at bounding box center [97, 86] width 27 height 5
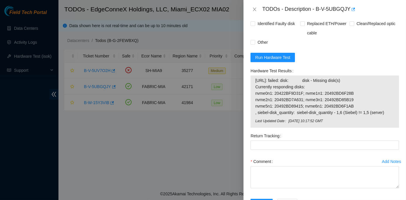
scroll to position [584, 0]
click at [270, 60] on span "Run Hardware Test" at bounding box center [272, 57] width 35 height 6
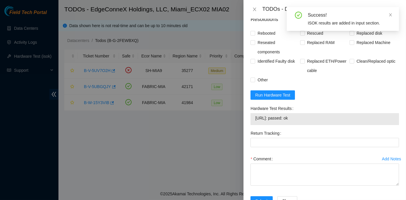
scroll to position [571, 0]
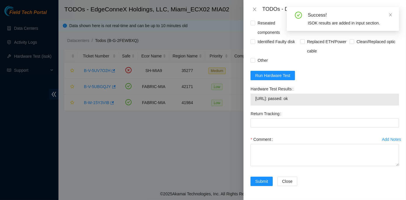
drag, startPoint x: 249, startPoint y: 87, endPoint x: 301, endPoint y: 102, distance: 54.3
click at [301, 102] on div "Hardware Test Results 23.218.252.88: passed: ok" at bounding box center [324, 96] width 153 height 25
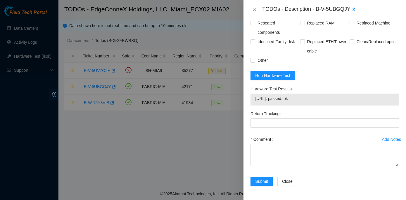
copy div "Hardware Test Results 23.218.252.88: passed: ok"
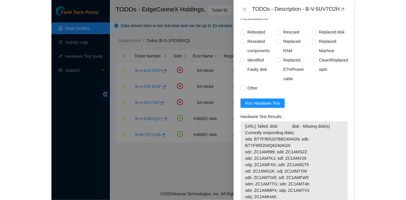
scroll to position [538, 0]
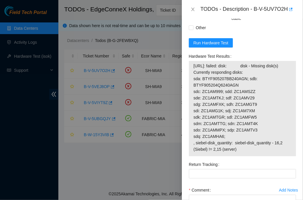
click at [264, 169] on div "Return Tracking" at bounding box center [242, 164] width 107 height 9
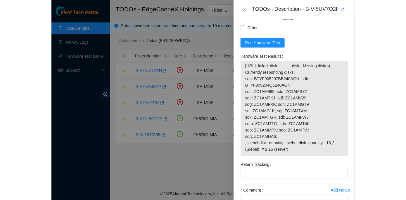
scroll to position [478, 0]
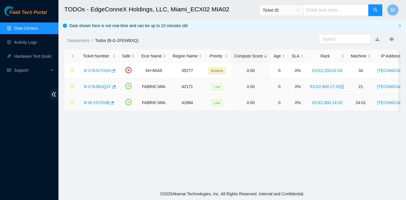
scroll to position [163, 0]
click at [100, 100] on link "B-W-15Y3VIB" at bounding box center [96, 102] width 25 height 5
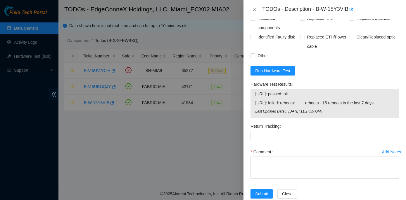
scroll to position [317, 0]
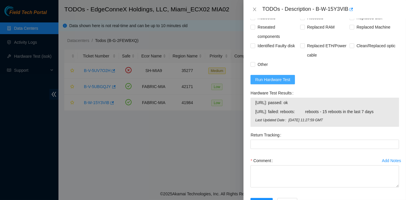
click at [274, 83] on span "Run Hardware Test" at bounding box center [272, 79] width 35 height 6
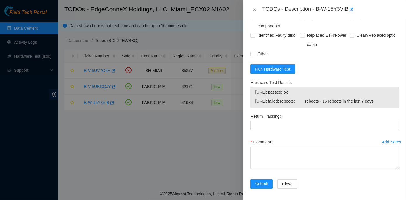
scroll to position [335, 0]
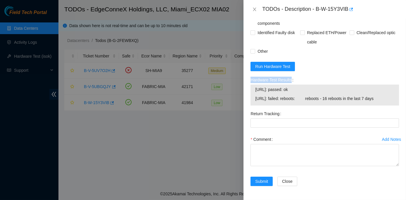
drag, startPoint x: 249, startPoint y: 79, endPoint x: 393, endPoint y: 101, distance: 146.0
click at [393, 101] on div "Hardware Test Results 23.218.255.50: passed: ok 23.218.255.51: failed: reboots:…" at bounding box center [324, 92] width 153 height 34
copy label "Hardware Test Results"
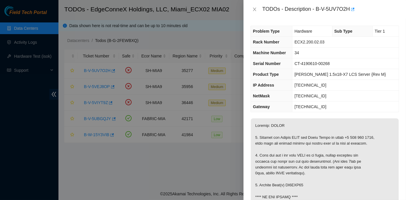
scroll to position [478, 0]
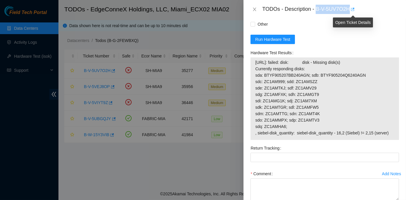
drag, startPoint x: 316, startPoint y: 8, endPoint x: 351, endPoint y: 7, distance: 34.5
click at [351, 7] on div "TODOs - Description - B-V-5UV7O2H" at bounding box center [330, 9] width 137 height 9
copy div "B-V-5UV7O2H"
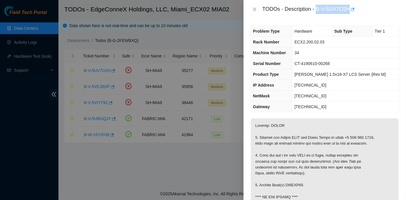
scroll to position [79, 0]
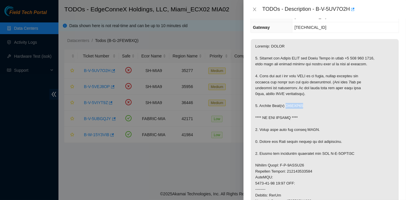
drag, startPoint x: 286, startPoint y: 104, endPoint x: 306, endPoint y: 106, distance: 20.5
click at [306, 106] on p at bounding box center [325, 177] width 148 height 277
copy p "ZC1AMG26"
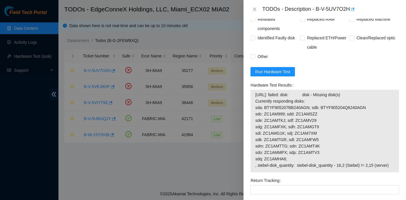
scroll to position [451, 0]
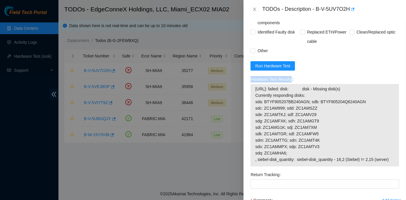
drag, startPoint x: 249, startPoint y: 77, endPoint x: 390, endPoint y: 158, distance: 163.0
click at [390, 158] on div "Hardware Test Results 104.70.234.37: failed: disk: disk - Missing disk(s) Curre…" at bounding box center [324, 122] width 153 height 95
copy label "Hardware Test Results"
click at [272, 63] on span "Run Hardware Test" at bounding box center [272, 66] width 35 height 6
drag, startPoint x: 249, startPoint y: 76, endPoint x: 393, endPoint y: 167, distance: 170.6
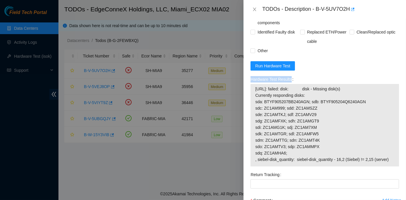
click at [393, 167] on div "Hardware Test Results 104.70.234.37: failed: disk: disk - Missing disk(s) Curre…" at bounding box center [324, 122] width 153 height 95
copy label "Hardware Test Results"
click at [311, 167] on div "Hardware Test Results 104.70.234.37: failed: disk: disk - Missing disk(s) Curre…" at bounding box center [324, 122] width 153 height 95
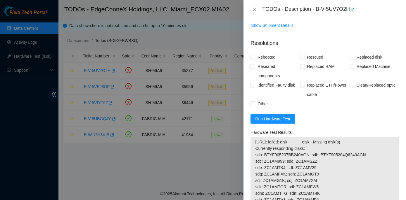
scroll to position [371, 0]
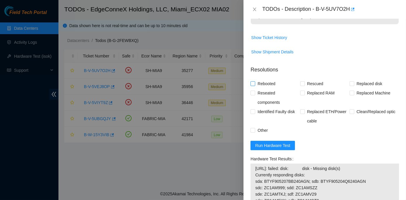
click at [253, 82] on input "Rebooted" at bounding box center [252, 83] width 4 height 4
checkbox input "true"
click at [349, 83] on input "Replaced disk" at bounding box center [351, 83] width 4 height 4
checkbox input "true"
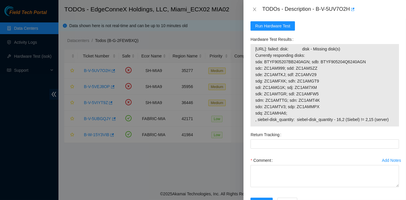
scroll to position [511, 0]
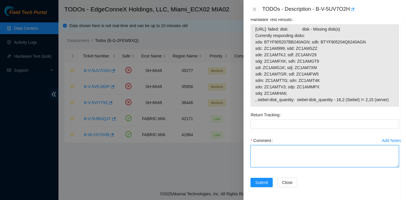
click at [253, 148] on textarea "Comment" at bounding box center [324, 156] width 148 height 22
paste textarea "Rack No: ECX2.200.02.03 Machine No: 34 IP: 104.70.234.37 Serial No: CT-4190610-…"
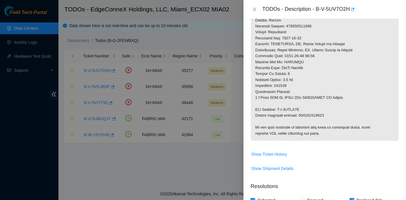
scroll to position [246, 0]
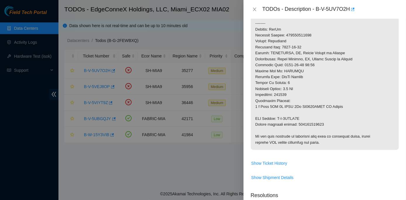
type textarea "Rack No: ECX2.200.02.03 Machine No: 34 IP: 104.70.234.37 Serial No: CT-4190610-…"
drag, startPoint x: 297, startPoint y: 124, endPoint x: 321, endPoint y: 124, distance: 24.8
click at [321, 124] on p at bounding box center [325, 11] width 148 height 277
copy p "463470052114"
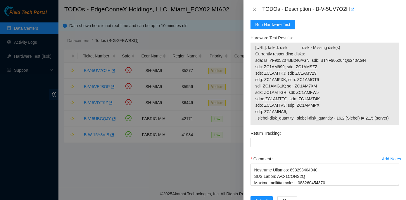
scroll to position [511, 0]
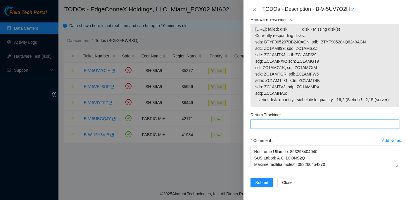
click at [257, 124] on Tracking "Return Tracking" at bounding box center [324, 124] width 148 height 9
paste Tracking "463470052114"
type Tracking "463470052114"
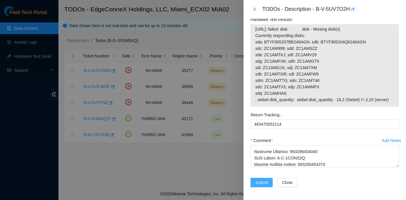
click at [262, 183] on span "Submit" at bounding box center [261, 183] width 13 height 6
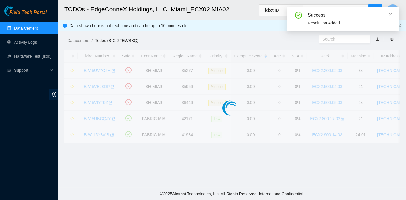
scroll to position [163, 0]
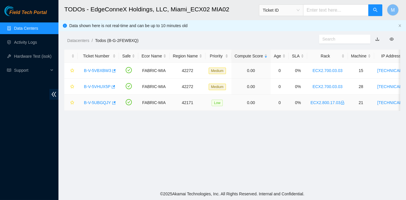
drag, startPoint x: 93, startPoint y: 100, endPoint x: 108, endPoint y: 100, distance: 15.5
click at [93, 100] on link "B-V-5UBGQJY" at bounding box center [97, 102] width 27 height 5
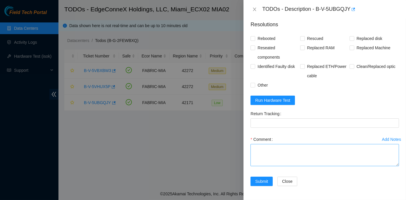
scroll to position [579, 0]
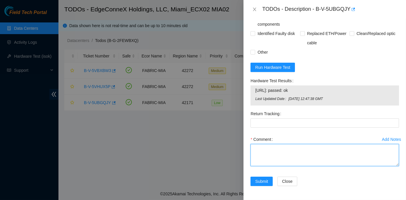
click at [274, 149] on textarea "Comment" at bounding box center [324, 155] width 148 height 22
paste textarea "Rack No: ECX2.800.17.03 Machine No: 21 IP : 23.218.252.88 Serial No: CT-4210118…"
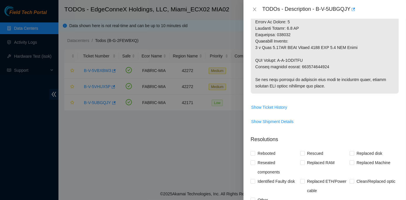
scroll to position [420, 0]
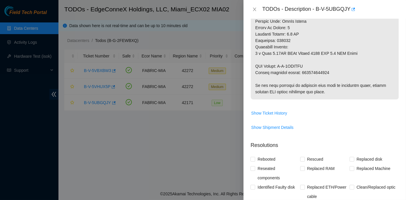
type textarea "Rack No: ECX2.800.17.03 Machine No: 21 IP : 23.218.252.88 Serial No: CT-4210118…"
drag, startPoint x: 299, startPoint y: 78, endPoint x: 329, endPoint y: 81, distance: 29.9
copy p "473665213429"
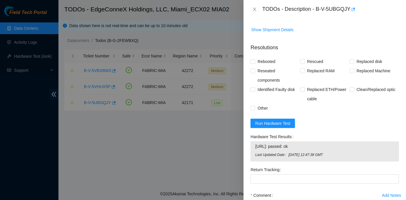
scroll to position [579, 0]
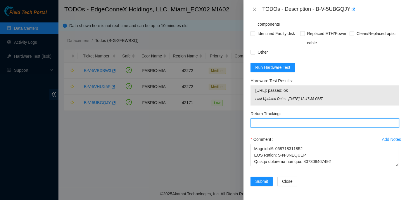
click at [258, 120] on Tracking "Return Tracking" at bounding box center [324, 123] width 148 height 9
paste Tracking "473665213429"
type Tracking "473665213429"
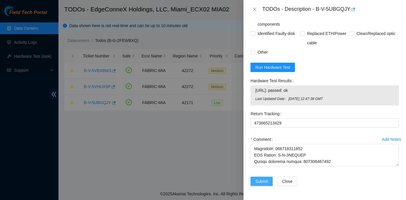
click at [260, 182] on span "Submit" at bounding box center [261, 181] width 13 height 6
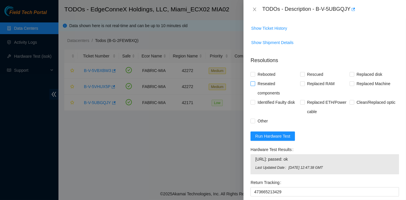
scroll to position [499, 0]
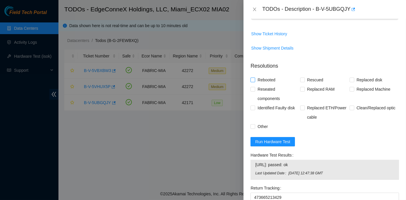
click at [254, 82] on input "Rebooted" at bounding box center [252, 80] width 4 height 4
checkbox input "true"
click at [300, 82] on input "Rescued" at bounding box center [302, 80] width 4 height 4
checkbox input "true"
click at [349, 82] on input "Replaced disk" at bounding box center [351, 80] width 4 height 4
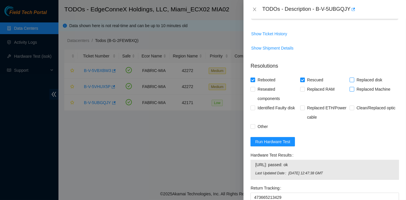
checkbox input "true"
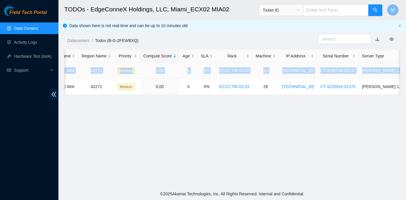
scroll to position [0, 113]
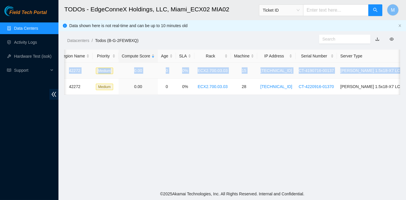
drag, startPoint x: 79, startPoint y: 69, endPoint x: 398, endPoint y: 67, distance: 318.8
click at [398, 67] on tr "B-V-5VBXBW3 FABRIC-MIA 42272 Medium 0.00 0 0% ECX2.700.03.03 15 23.193.107.82 C…" at bounding box center [197, 71] width 491 height 16
copy tr "B-V-5VBXBW3 FABRIC-MIA 42272 Medium 0.00 0 0% ECX2.700.03.03 15 23.193.107.82 C…"
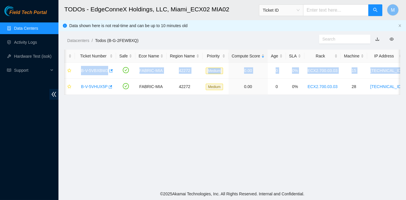
scroll to position [0, 0]
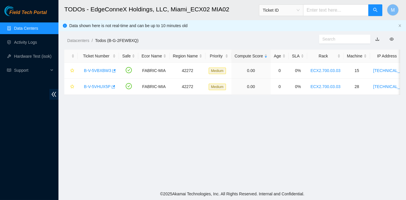
click at [95, 120] on main "TODOs - EdgeConneX Holdings, LLC, Miami_ECX02 MIA02 Ticket ID M Data shown here…" at bounding box center [231, 94] width 347 height 188
click at [96, 69] on link "B-V-5VBXBW3" at bounding box center [97, 70] width 27 height 5
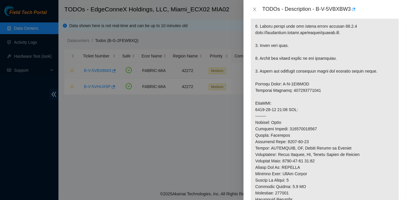
scroll to position [486, 0]
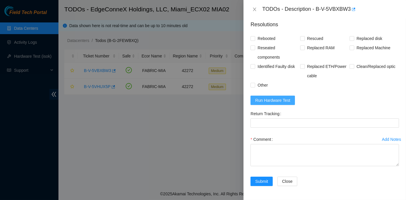
click at [277, 104] on span "Run Hardware Test" at bounding box center [272, 100] width 35 height 6
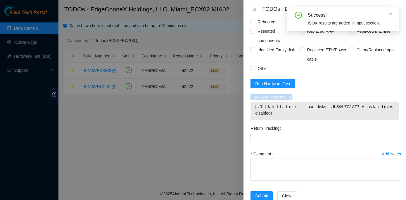
drag, startPoint x: 249, startPoint y: 121, endPoint x: 349, endPoint y: 146, distance: 102.5
click at [349, 124] on div "Hardware Test Results 23.193.107.82: failed: bad_disks: bad_disks - sdf S/N ZC1…" at bounding box center [324, 108] width 153 height 31
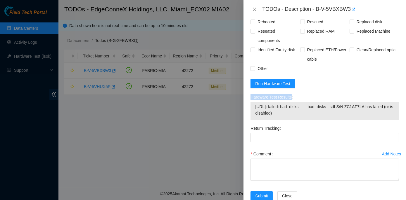
copy label "Hardware Test Results"
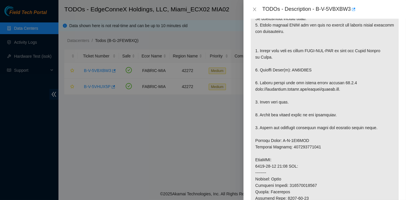
scroll to position [115, 0]
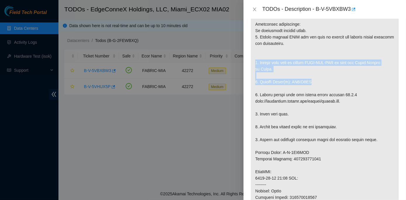
drag, startPoint x: 255, startPoint y: 60, endPoint x: 316, endPoint y: 82, distance: 65.7
click at [316, 82] on p at bounding box center [325, 169] width 148 height 330
drag, startPoint x: 316, startPoint y: 82, endPoint x: 323, endPoint y: 79, distance: 7.3
click at [323, 79] on p at bounding box center [325, 169] width 148 height 330
click at [309, 72] on p at bounding box center [325, 169] width 148 height 330
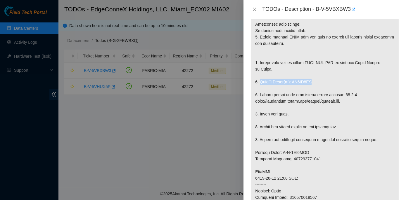
drag, startPoint x: 259, startPoint y: 81, endPoint x: 309, endPoint y: 82, distance: 49.9
click at [309, 82] on p at bounding box center [325, 169] width 148 height 330
copy p "Replace Drive(s): ZC1AF7LA"
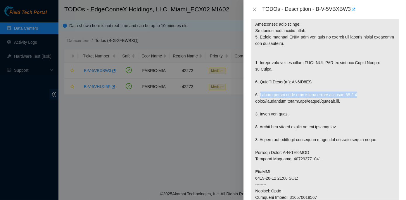
drag, startPoint x: 260, startPoint y: 94, endPoint x: 349, endPoint y: 94, distance: 89.9
click at [349, 94] on p at bounding box center [325, 169] width 148 height 330
copy p "Please rescue with the latest rescue version 23.0.3"
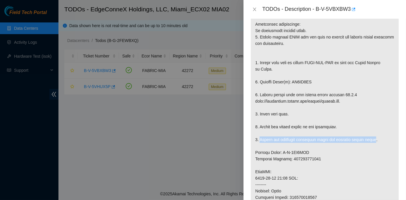
drag, startPoint x: 259, startPoint y: 138, endPoint x: 373, endPoint y: 139, distance: 113.3
click at [373, 139] on p at bounding box center [325, 169] width 148 height 330
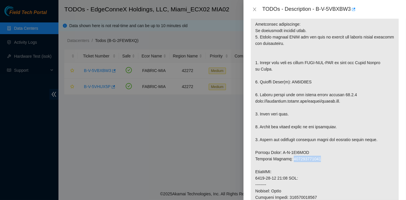
drag, startPoint x: 290, startPoint y: 159, endPoint x: 315, endPoint y: 159, distance: 24.8
click at [315, 159] on p at bounding box center [325, 169] width 148 height 330
click at [318, 158] on p at bounding box center [325, 169] width 148 height 330
drag, startPoint x: 291, startPoint y: 159, endPoint x: 302, endPoint y: 159, distance: 11.1
click at [302, 159] on p at bounding box center [325, 169] width 148 height 330
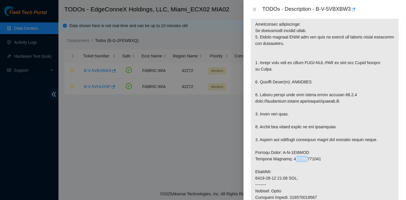
drag, startPoint x: 302, startPoint y: 159, endPoint x: 291, endPoint y: 158, distance: 11.2
click at [291, 157] on p at bounding box center [325, 169] width 148 height 330
drag, startPoint x: 292, startPoint y: 159, endPoint x: 316, endPoint y: 161, distance: 24.0
click at [316, 161] on p at bounding box center [325, 169] width 148 height 330
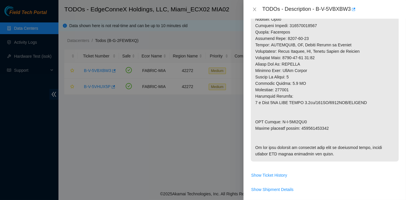
scroll to position [300, 0]
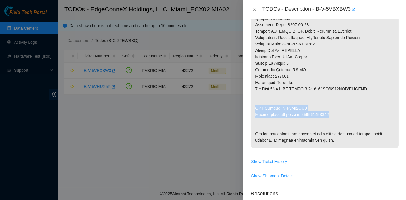
drag, startPoint x: 255, startPoint y: 106, endPoint x: 327, endPoint y: 115, distance: 72.6
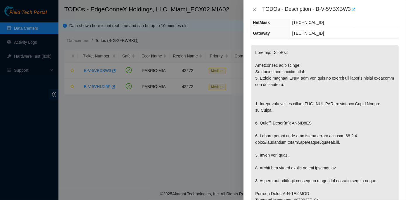
scroll to position [79, 0]
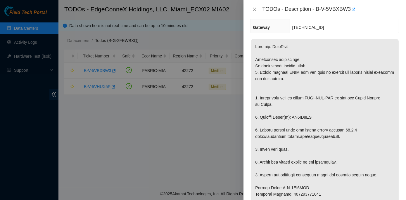
drag, startPoint x: 351, startPoint y: 129, endPoint x: 136, endPoint y: 156, distance: 217.1
click at [136, 156] on div at bounding box center [203, 100] width 406 height 200
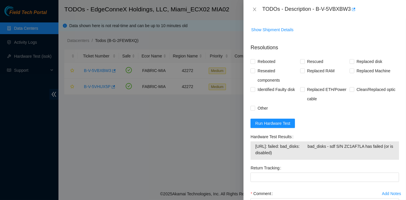
scroll to position [478, 0]
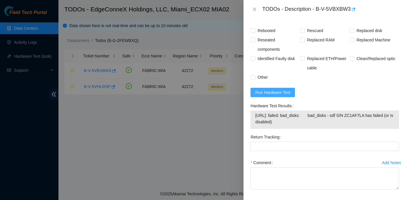
click at [274, 96] on span "Run Hardware Test" at bounding box center [272, 92] width 35 height 6
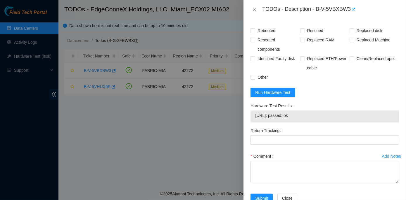
drag, startPoint x: 248, startPoint y: 131, endPoint x: 304, endPoint y: 142, distance: 57.0
click at [304, 126] on div "Hardware Test Results 23.193.107.82: passed: ok" at bounding box center [324, 113] width 153 height 25
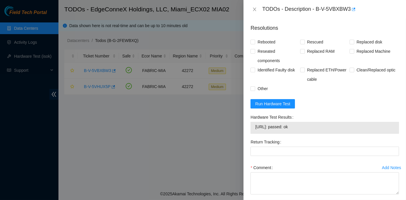
scroll to position [466, 0]
click at [253, 44] on input "Rebooted" at bounding box center [252, 42] width 4 height 4
checkbox input "true"
click at [300, 44] on input "Rescued" at bounding box center [302, 42] width 4 height 4
checkbox input "true"
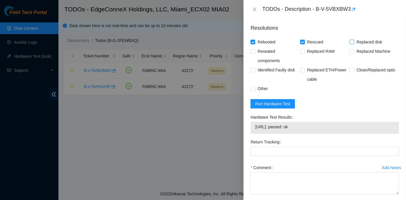
click at [349, 44] on input "Replaced disk" at bounding box center [351, 42] width 4 height 4
checkbox input "true"
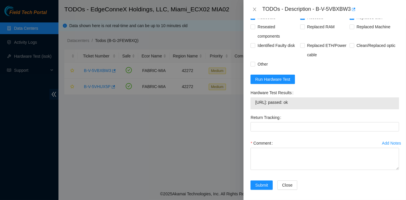
scroll to position [519, 0]
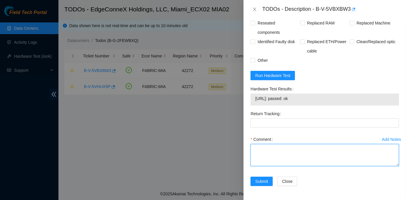
click at [260, 151] on textarea "Comment" at bounding box center [324, 155] width 148 height 22
paste textarea "Rack No: ECX2.700.03.03 Machine No: 15 IP: 23.193.107.82 Serial No: CT-4190716-…"
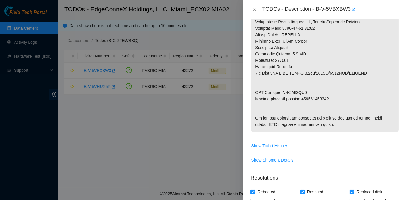
scroll to position [307, 0]
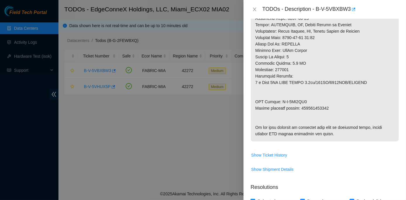
type textarea "Rack No: ECX2.700.03.03 Machine No: 15 IP: 23.193.107.82 Serial No: CT-4190716-…"
drag, startPoint x: 300, startPoint y: 107, endPoint x: 326, endPoint y: 107, distance: 26.3
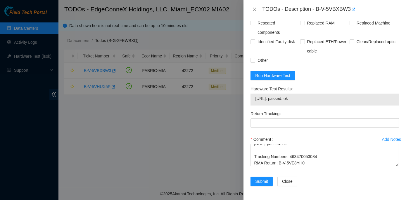
scroll to position [519, 0]
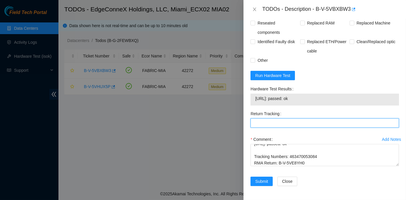
click at [255, 122] on Tracking "Return Tracking" at bounding box center [324, 123] width 148 height 9
paste Tracking "463470053095"
type Tracking "463470053095"
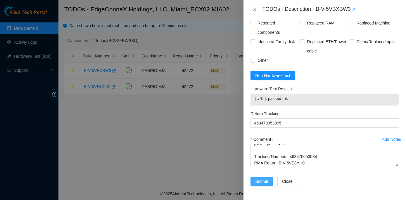
click at [265, 181] on span "Submit" at bounding box center [261, 181] width 13 height 6
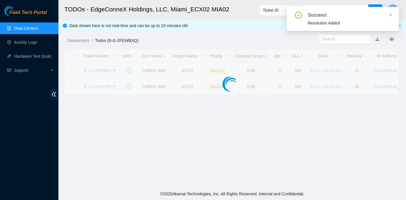
scroll to position [163, 0]
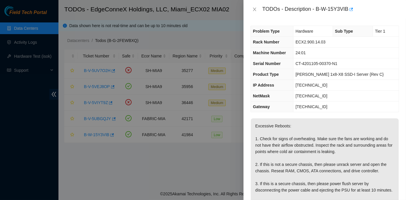
scroll to position [133, 0]
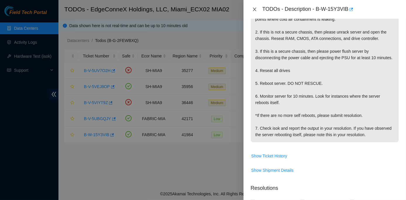
click at [255, 10] on icon "close" at bounding box center [254, 10] width 3 height 4
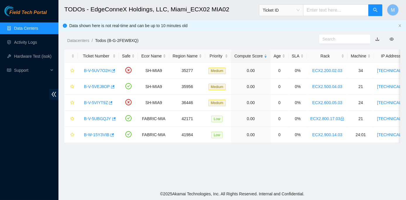
scroll to position [141, 0]
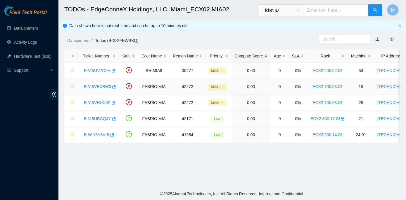
click at [105, 85] on link "B-V-5VBXBW3" at bounding box center [97, 86] width 27 height 5
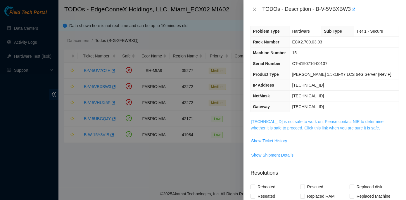
click at [319, 120] on link "[TECHNICAL_ID] is not safe to work on. Please contact NIE to determine whether …" at bounding box center [317, 124] width 133 height 11
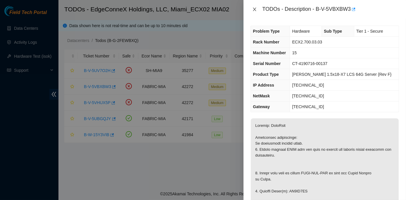
click at [253, 9] on icon "close" at bounding box center [254, 9] width 5 height 5
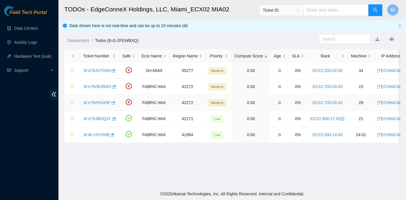
click at [102, 102] on link "B-V-5VHUX5P" at bounding box center [97, 102] width 27 height 5
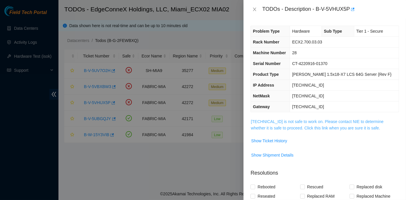
click at [300, 121] on link "[TECHNICAL_ID] is not safe to work on. Please contact NIE to determine whether …" at bounding box center [317, 124] width 133 height 11
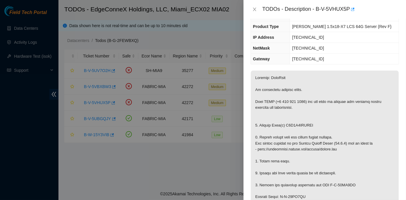
scroll to position [53, 0]
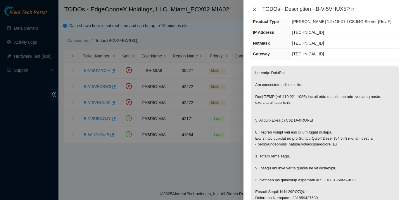
click at [253, 8] on icon "close" at bounding box center [254, 9] width 5 height 5
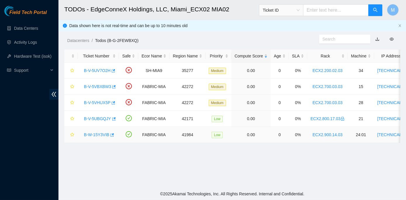
scroll to position [72, 0]
drag, startPoint x: 81, startPoint y: 86, endPoint x: 109, endPoint y: 83, distance: 28.2
click at [109, 83] on div "B-V-5VBXBW3" at bounding box center [98, 86] width 35 height 9
copy link "B-V-5VBXBW3"
click at [113, 1] on h2 "TODOs - EdgeConneX Holdings, LLC, Miami_ECX02 MIA02" at bounding box center [202, 9] width 276 height 19
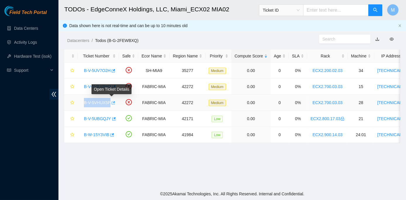
drag, startPoint x: 83, startPoint y: 103, endPoint x: 109, endPoint y: 105, distance: 26.3
click at [109, 105] on div "B-V-5VHUX5P" at bounding box center [98, 102] width 35 height 9
copy tr "B-V-5VHUX5P"
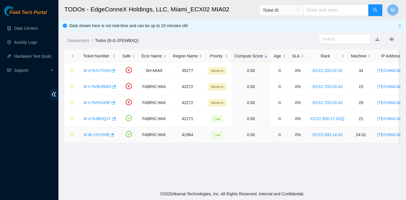
click at [96, 135] on link "B-W-15Y3VIB" at bounding box center [96, 135] width 25 height 5
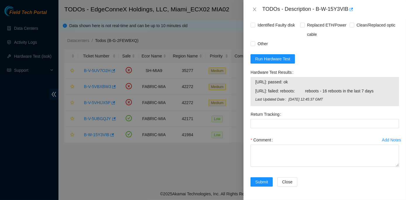
scroll to position [344, 0]
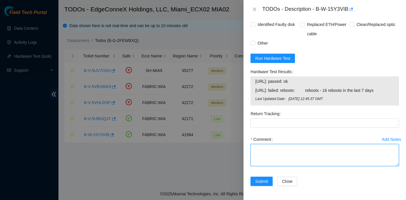
click at [260, 148] on textarea "Comment" at bounding box center [324, 155] width 148 height 22
paste textarea "Rack No: ECX2.900.14.03 Machine No: 24:01 IP: 23.218.255.51 Serial No: CT-42011…"
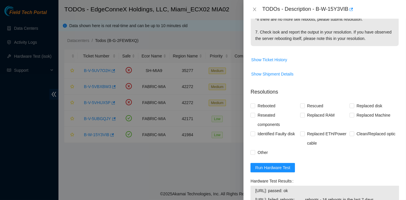
scroll to position [239, 0]
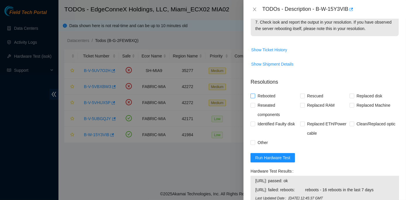
type textarea "Rack No: ECX2.900.14.03 Machine No: 24:01 IP: 23.218.255.51 Serial No: CT-42011…"
click at [251, 98] on input "Rebooted" at bounding box center [252, 96] width 4 height 4
checkbox input "true"
click at [253, 108] on span at bounding box center [252, 105] width 5 height 5
click at [253, 107] on input "Reseated components" at bounding box center [252, 105] width 4 height 4
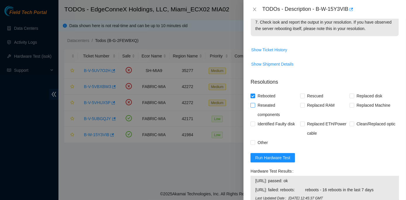
checkbox input "true"
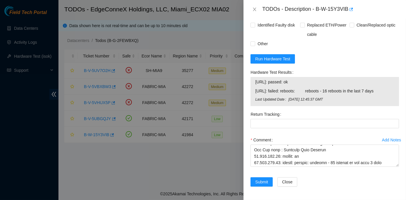
scroll to position [344, 0]
click at [263, 180] on span "Submit" at bounding box center [261, 181] width 13 height 6
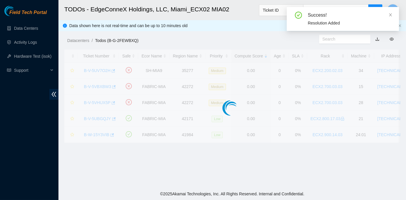
scroll to position [163, 0]
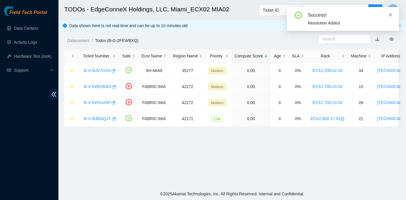
click at [392, 15] on icon "close" at bounding box center [390, 15] width 4 height 4
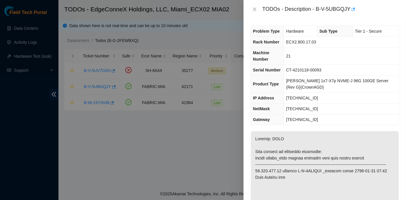
scroll to position [571, 0]
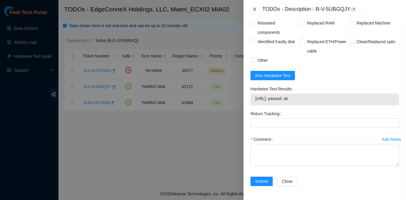
click at [253, 8] on icon "close" at bounding box center [254, 9] width 5 height 5
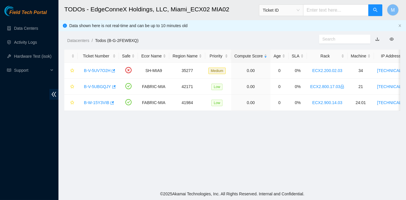
scroll to position [163, 0]
click at [95, 102] on link "B-W-15Y3VIB" at bounding box center [96, 102] width 25 height 5
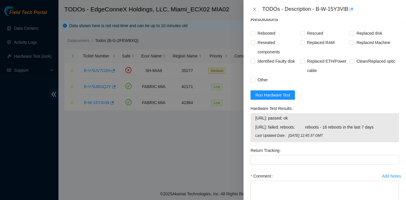
scroll to position [344, 0]
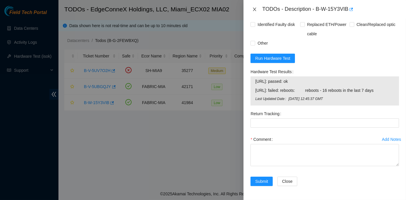
click at [251, 8] on button "Close" at bounding box center [254, 10] width 8 height 6
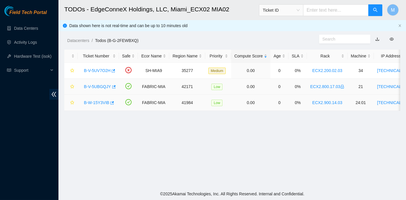
scroll to position [163, 0]
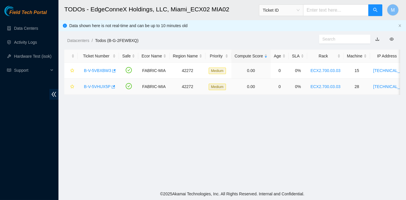
click at [92, 85] on link "B-V-5VHUX5P" at bounding box center [97, 86] width 27 height 5
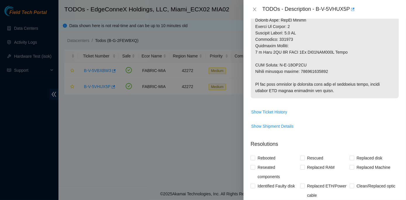
scroll to position [398, 0]
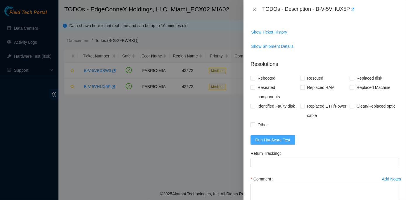
click at [274, 139] on span "Run Hardware Test" at bounding box center [272, 140] width 35 height 6
click at [255, 9] on icon "close" at bounding box center [254, 9] width 5 height 5
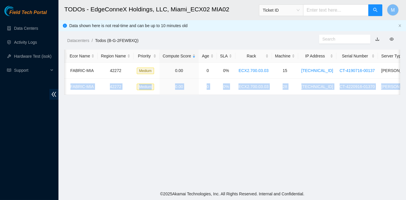
scroll to position [0, 113]
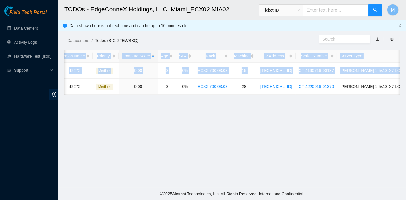
drag, startPoint x: 82, startPoint y: 86, endPoint x: 401, endPoint y: 91, distance: 318.9
click at [401, 91] on main "TODOs - EdgeConneX Holdings, LLC, Miami_ECX02 MIA02 Ticket ID M Data shown here…" at bounding box center [231, 94] width 347 height 188
copy table "Ticket Number Safe Ecor Name Region Name Priority Compute Score Age SLA Rack Ma…"
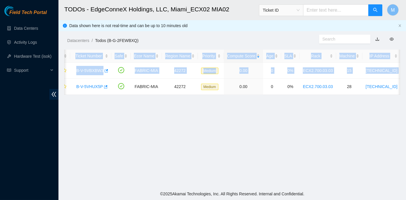
scroll to position [0, 0]
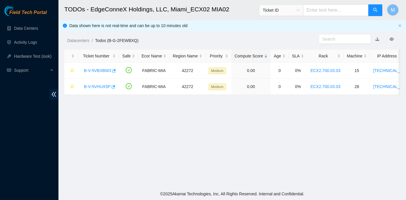
click at [117, 122] on main "TODOs - EdgeConneX Holdings, LLC, Miami_ECX02 MIA02 Ticket ID M Data shown here…" at bounding box center [231, 94] width 347 height 188
click at [99, 86] on link "B-V-5VHUX5P" at bounding box center [97, 86] width 27 height 5
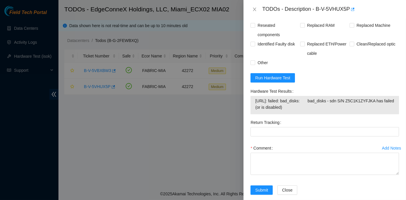
scroll to position [468, 0]
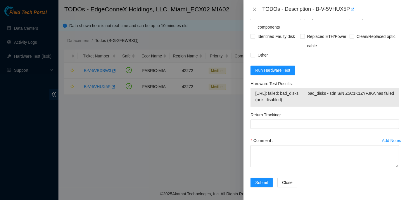
drag, startPoint x: 248, startPoint y: 82, endPoint x: 306, endPoint y: 100, distance: 60.3
click at [306, 100] on div "Hardware Test Results 23.193.107.95: failed: bad_disks: bad_disks - sdn S/N Z5C…" at bounding box center [324, 94] width 153 height 31
copy div "Hardware Test Results 23.193.107.95: failed: bad_disks: bad_disks - sdn S/N Z5C…"
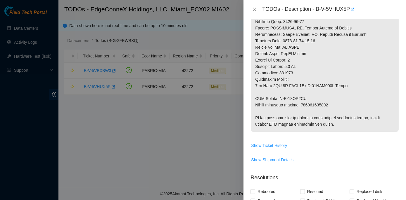
scroll to position [282, 0]
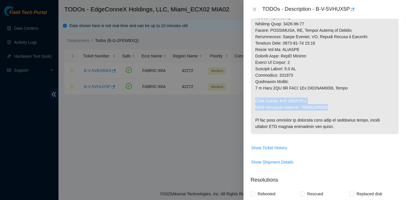
drag, startPoint x: 254, startPoint y: 99, endPoint x: 333, endPoint y: 108, distance: 78.8
copy p "RMA Return: B-W-15PJ8VM Return tracking number: 463470053853"
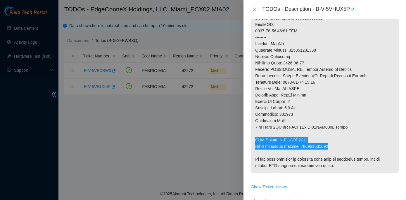
scroll to position [229, 0]
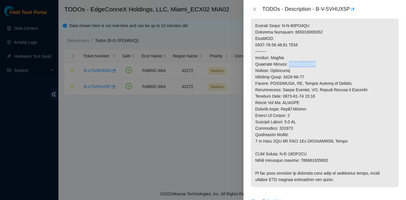
drag, startPoint x: 288, startPoint y: 63, endPoint x: 316, endPoint y: 62, distance: 28.3
click at [316, 62] on p at bounding box center [325, 39] width 148 height 298
copy p "463470053842"
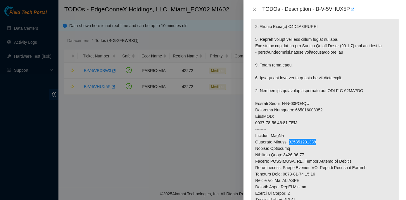
scroll to position [149, 0]
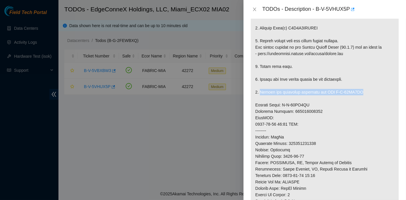
drag, startPoint x: 259, startPoint y: 91, endPoint x: 358, endPoint y: 93, distance: 99.3
click at [358, 93] on p at bounding box center [325, 118] width 148 height 298
copy p "Return the defective equipment via RMA B-W-15PJ8VM"
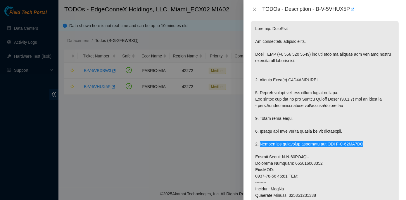
scroll to position [96, 0]
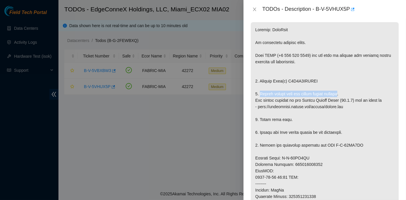
drag, startPoint x: 259, startPoint y: 93, endPoint x: 335, endPoint y: 91, distance: 76.2
click at [335, 91] on p at bounding box center [325, 171] width 148 height 298
copy p "Please rescue with the latest rescue version"
drag, startPoint x: 258, startPoint y: 81, endPoint x: 315, endPoint y: 81, distance: 56.9
click at [315, 81] on p at bounding box center [325, 171] width 148 height 298
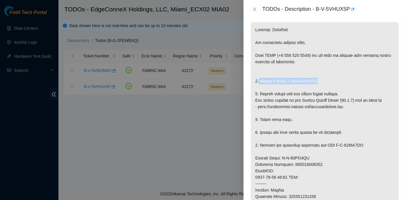
copy p "Replace Disk(s) Z5C1K1ZYFJKA"
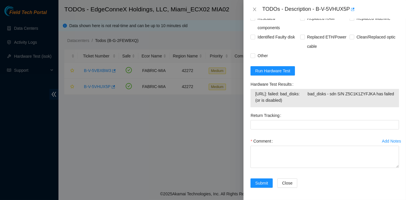
scroll to position [468, 0]
drag, startPoint x: 249, startPoint y: 82, endPoint x: 348, endPoint y: 100, distance: 100.6
click at [348, 100] on div "Hardware Test Results 23.193.107.95: failed: bad_disks: bad_disks - sdn S/N Z5C…" at bounding box center [324, 94] width 153 height 31
copy div "Hardware Test Results 23.193.107.95: failed: bad_disks: bad_disks - sdn S/N Z5C…"
click at [267, 70] on span "Run Hardware Test" at bounding box center [272, 70] width 35 height 6
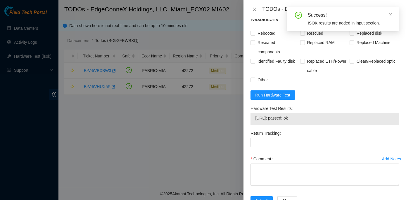
scroll to position [462, 0]
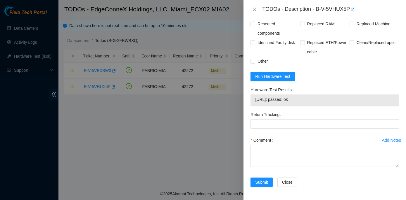
drag, startPoint x: 248, startPoint y: 89, endPoint x: 305, endPoint y: 102, distance: 58.0
click at [305, 102] on div "Hardware Test Results 23.193.107.95: passed: ok" at bounding box center [324, 97] width 153 height 25
copy div "Hardware Test Results 23.193.107.95: passed: ok"
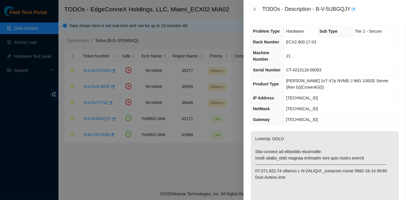
scroll to position [425, 0]
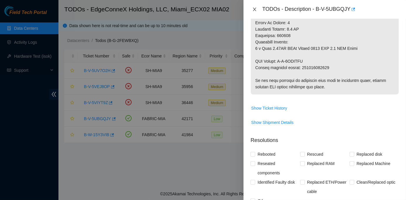
click at [253, 8] on icon "close" at bounding box center [254, 9] width 5 height 5
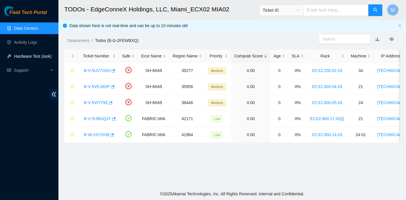
scroll to position [183, 0]
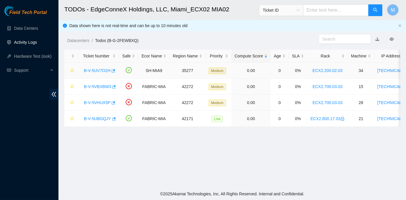
scroll to position [163, 0]
click at [29, 41] on link "Activity Logs" at bounding box center [25, 42] width 23 height 5
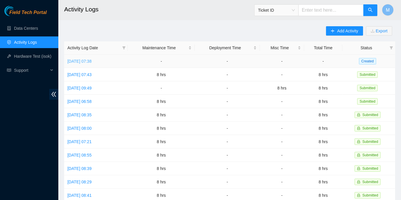
click at [92, 61] on link "[DATE] 07:38" at bounding box center [79, 61] width 24 height 5
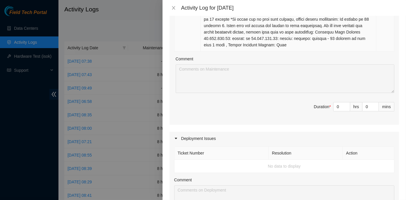
scroll to position [849, 0]
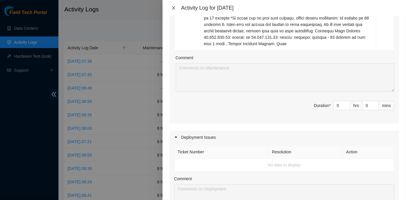
click at [170, 8] on button "Close" at bounding box center [173, 8] width 8 height 6
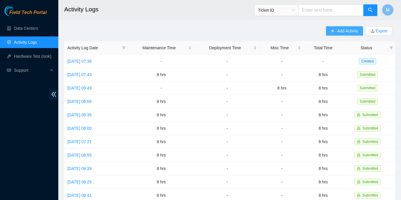
click at [338, 30] on span "Add Activity" at bounding box center [348, 31] width 21 height 6
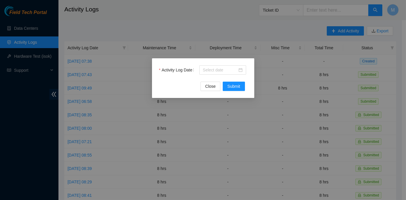
click at [192, 78] on div "Activity Log Date" at bounding box center [203, 73] width 88 height 16
click at [179, 73] on label "Activity Log Date" at bounding box center [177, 69] width 37 height 9
click at [203, 73] on input "Activity Log Date" at bounding box center [220, 70] width 34 height 6
click at [216, 70] on input "Activity Log Date" at bounding box center [220, 70] width 34 height 6
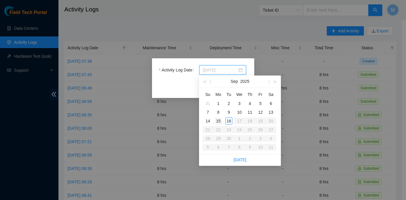
type input "2025-09-15"
click at [218, 120] on div "15" at bounding box center [218, 121] width 7 height 7
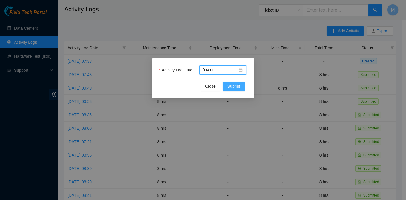
click at [230, 83] on span "Submit" at bounding box center [233, 86] width 13 height 6
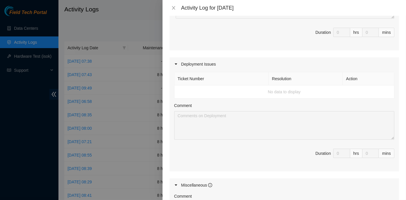
scroll to position [133, 0]
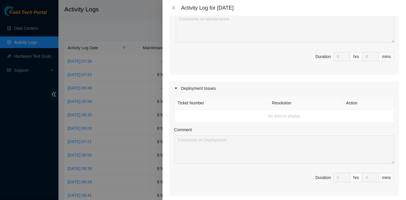
click at [174, 88] on icon "caret-right" at bounding box center [176, 89] width 4 height 4
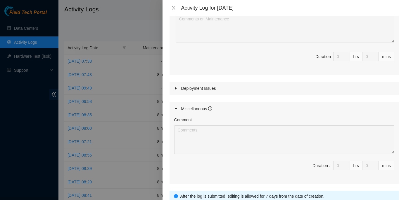
click at [174, 88] on icon "caret-right" at bounding box center [176, 89] width 4 height 4
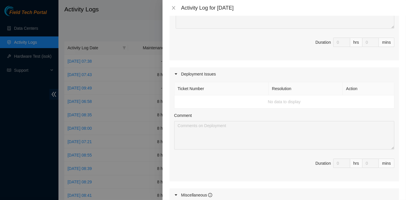
scroll to position [159, 0]
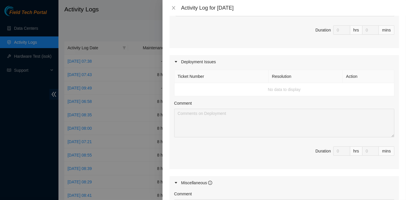
click at [199, 78] on th "Ticket Number" at bounding box center [221, 76] width 94 height 13
click at [175, 61] on icon "caret-right" at bounding box center [175, 61] width 2 height 1
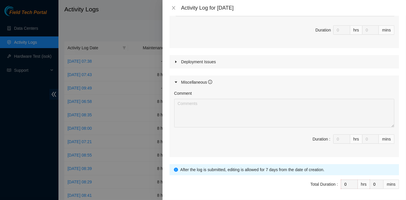
click at [175, 60] on icon "caret-right" at bounding box center [175, 61] width 1 height 2
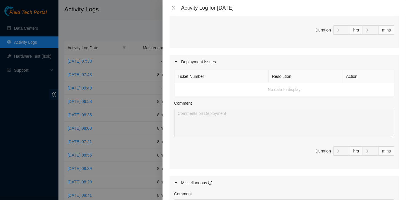
click at [276, 87] on td "No data to display" at bounding box center [284, 89] width 220 height 13
click at [190, 84] on td "No data to display" at bounding box center [284, 89] width 220 height 13
click at [281, 87] on td "No data to display" at bounding box center [284, 89] width 220 height 13
click at [198, 76] on th "Ticket Number" at bounding box center [221, 76] width 94 height 13
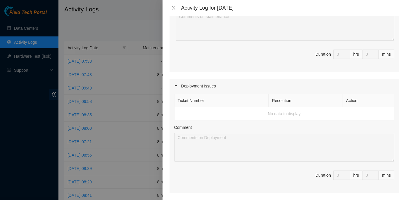
scroll to position [133, 0]
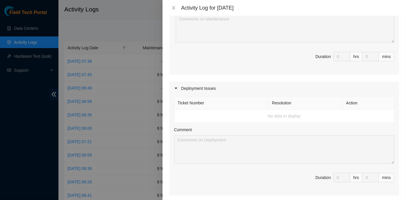
click at [185, 113] on td "No data to display" at bounding box center [284, 116] width 220 height 13
click at [185, 112] on td "No data to display" at bounding box center [284, 116] width 220 height 13
click at [186, 112] on td "No data to display" at bounding box center [284, 116] width 220 height 13
drag, startPoint x: 186, startPoint y: 112, endPoint x: 209, endPoint y: 114, distance: 23.8
click at [209, 114] on td "No data to display" at bounding box center [284, 116] width 220 height 13
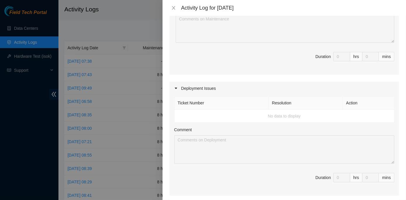
click at [181, 111] on td "No data to display" at bounding box center [284, 116] width 220 height 13
click at [183, 114] on td "No data to display" at bounding box center [284, 116] width 220 height 13
click at [175, 88] on icon "caret-right" at bounding box center [175, 88] width 2 height 1
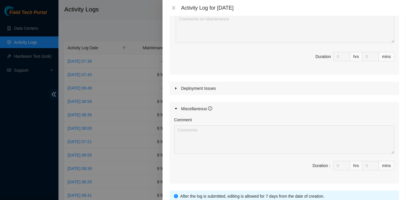
click at [175, 108] on icon "caret-right" at bounding box center [175, 108] width 2 height 1
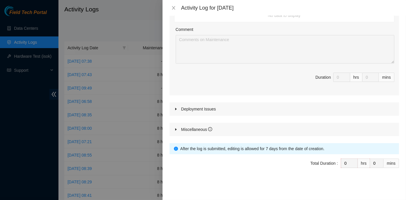
scroll to position [110, 0]
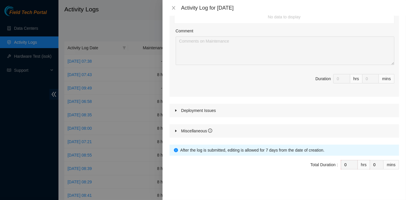
click at [175, 110] on icon "caret-right" at bounding box center [175, 110] width 1 height 2
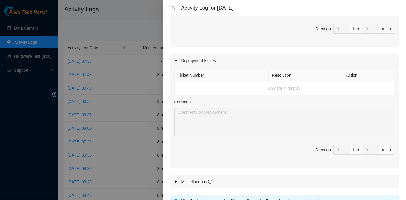
scroll to position [164, 0]
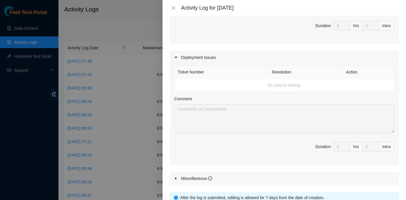
click at [187, 83] on td "No data to display" at bounding box center [284, 85] width 220 height 13
drag, startPoint x: 182, startPoint y: 82, endPoint x: 297, endPoint y: 149, distance: 132.8
click at [297, 149] on span "Duration 0 hrs 0 mins" at bounding box center [284, 150] width 220 height 16
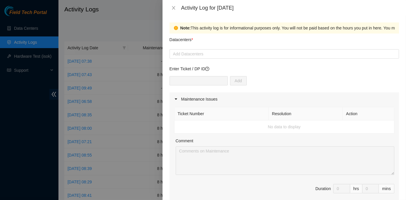
scroll to position [0, 0]
click at [202, 56] on div at bounding box center [284, 54] width 226 height 7
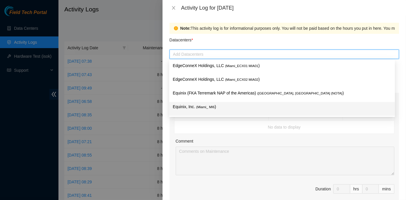
click at [204, 108] on span "( Miami_ MI6" at bounding box center [205, 107] width 18 height 4
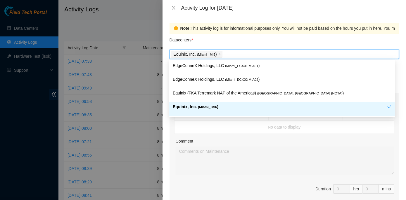
click at [221, 134] on div "Ticket Number Resolution Action No data to display Comment Duration 0 hrs 0 mins" at bounding box center [283, 156] width 229 height 101
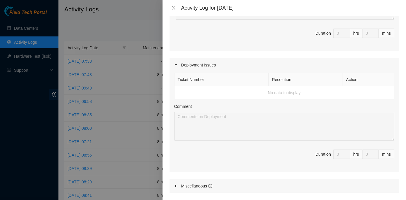
scroll to position [159, 0]
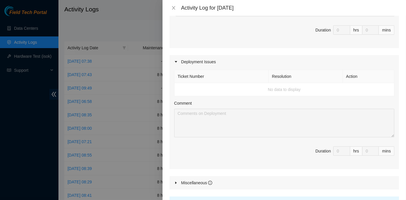
click at [183, 84] on td "No data to display" at bounding box center [284, 89] width 220 height 13
click at [198, 88] on td "No data to display" at bounding box center [284, 89] width 220 height 13
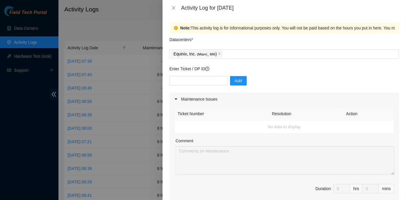
scroll to position [0, 0]
click at [188, 82] on input "text" at bounding box center [198, 80] width 58 height 9
click at [228, 140] on div "Comment" at bounding box center [284, 142] width 218 height 9
click at [174, 99] on icon "caret-right" at bounding box center [176, 100] width 4 height 4
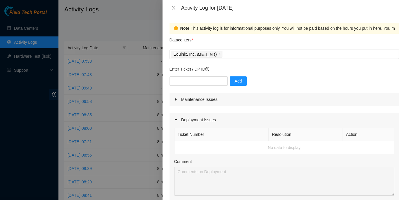
click at [175, 119] on icon "caret-right" at bounding box center [176, 120] width 4 height 4
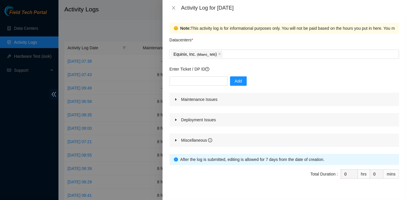
click at [175, 119] on icon "caret-right" at bounding box center [176, 120] width 4 height 4
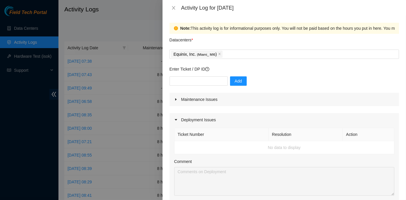
click at [201, 143] on td "No data to display" at bounding box center [284, 147] width 220 height 13
click at [199, 149] on td "No data to display" at bounding box center [284, 147] width 220 height 13
click at [194, 80] on input "text" at bounding box center [198, 80] width 58 height 9
paste input "DP85117"
paste input "DP85107"
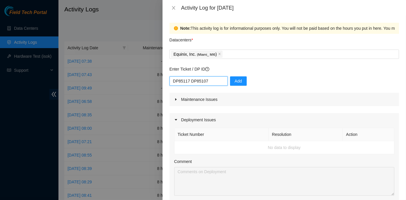
type input "DP85117 DP85107"
click at [194, 144] on td "No data to display" at bounding box center [284, 147] width 220 height 13
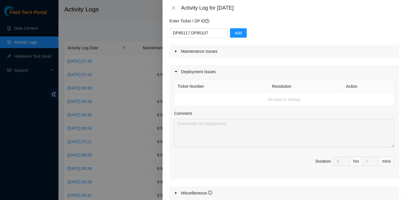
scroll to position [53, 0]
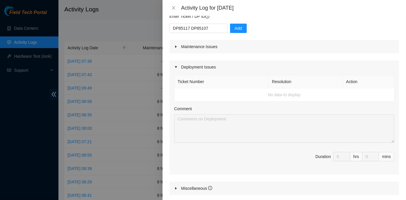
click at [195, 92] on td "No data to display" at bounding box center [284, 94] width 220 height 13
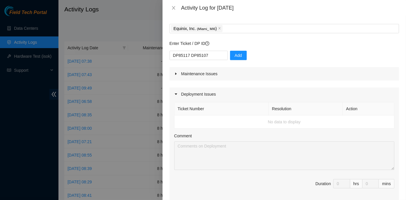
scroll to position [0, 0]
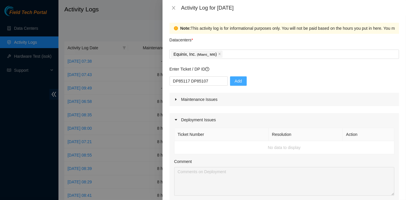
click at [234, 80] on span "Add" at bounding box center [237, 81] width 7 height 6
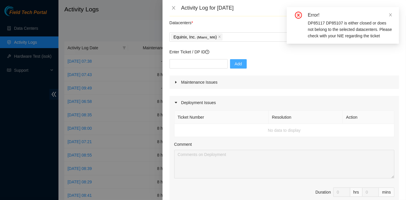
scroll to position [26, 0]
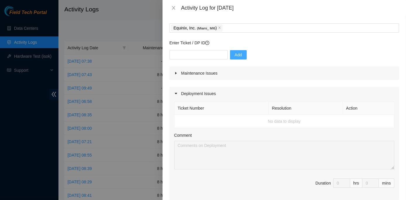
click at [187, 118] on td "No data to display" at bounding box center [284, 121] width 220 height 13
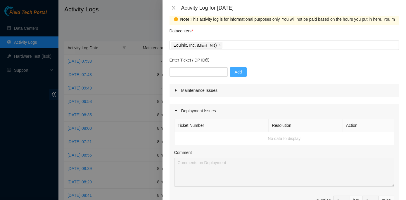
scroll to position [0, 0]
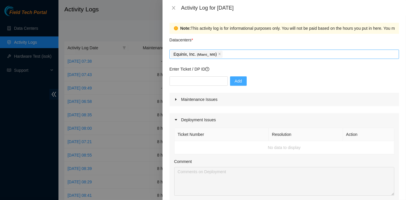
click at [227, 53] on div "Equinix, Inc. ( Miami_ MI6 )" at bounding box center [284, 54] width 226 height 8
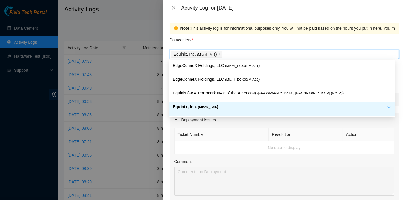
click at [209, 106] on span "( Miami_ MI6" at bounding box center [207, 107] width 19 height 4
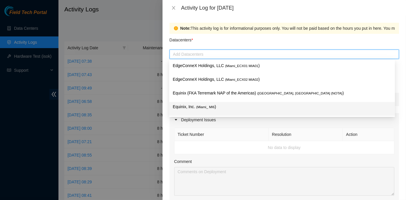
click at [194, 107] on p "Equinix, Inc. ( Miami_ MI6 )" at bounding box center [282, 107] width 218 height 7
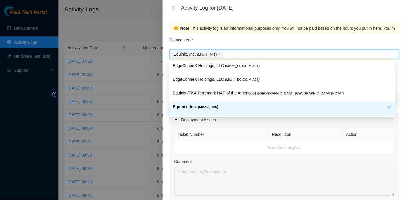
click at [224, 145] on td "No data to display" at bounding box center [284, 147] width 220 height 13
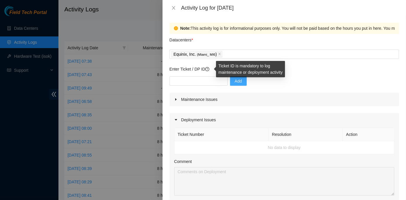
click at [209, 67] on icon "question-circle" at bounding box center [207, 69] width 4 height 4
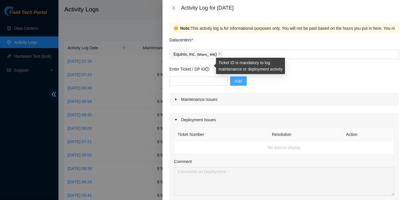
click at [208, 68] on icon "question-circle" at bounding box center [206, 69] width 1 height 2
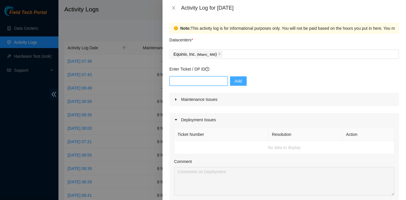
click at [199, 80] on input "text" at bounding box center [198, 80] width 58 height 9
paste input "DP85107"
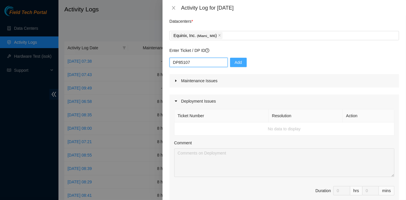
scroll to position [79, 0]
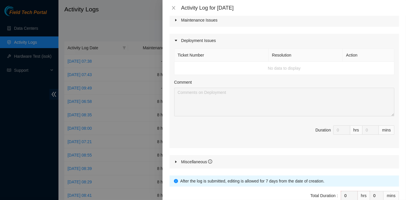
type input "DP85107"
click at [269, 68] on td "No data to display" at bounding box center [284, 68] width 220 height 13
click at [189, 66] on td "No data to display" at bounding box center [284, 68] width 220 height 13
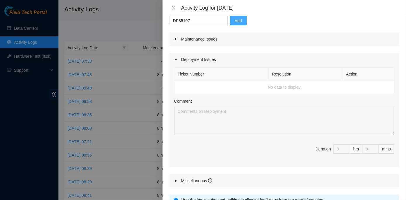
scroll to position [0, 0]
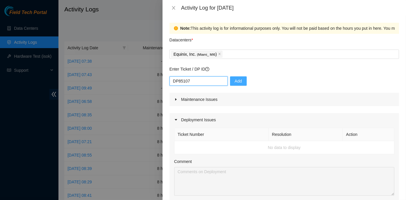
drag, startPoint x: 200, startPoint y: 81, endPoint x: 177, endPoint y: 80, distance: 22.8
click at [163, 78] on div "Note: This activity log is for informational purposes only. You will not be pai…" at bounding box center [283, 108] width 243 height 185
click at [185, 145] on td "No data to display" at bounding box center [284, 147] width 220 height 13
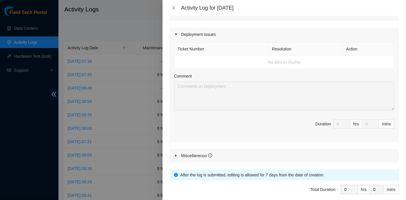
scroll to position [110, 0]
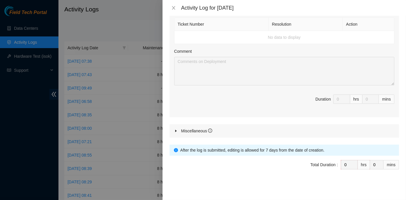
click at [176, 150] on icon "info-circle" at bounding box center [176, 150] width 4 height 4
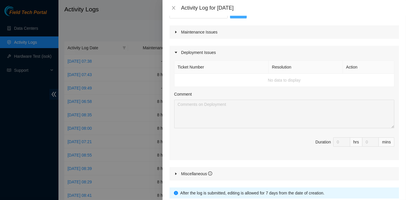
scroll to position [0, 0]
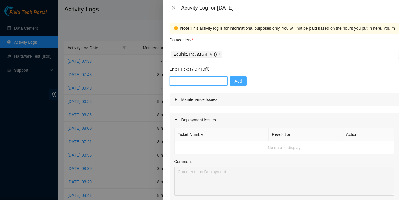
click at [208, 78] on input "text" at bounding box center [198, 80] width 58 height 9
click at [227, 55] on div "Equinix, Inc. ( Miami_ MI6 )" at bounding box center [284, 54] width 226 height 8
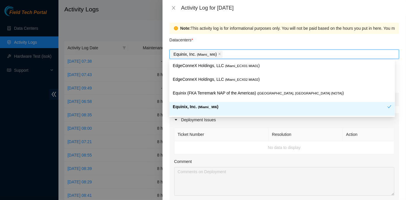
click at [204, 107] on span "( Miami_ MI6" at bounding box center [207, 107] width 19 height 4
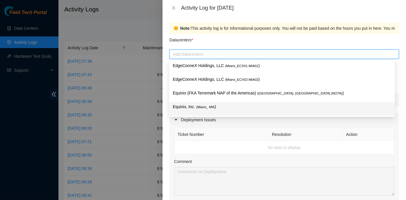
click at [196, 107] on span "( Miami_ MI6" at bounding box center [205, 107] width 18 height 4
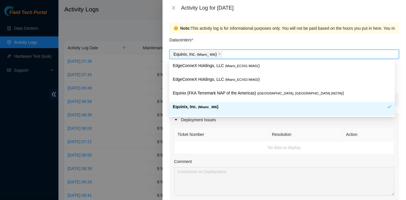
click at [246, 139] on th "Ticket Number" at bounding box center [221, 134] width 94 height 13
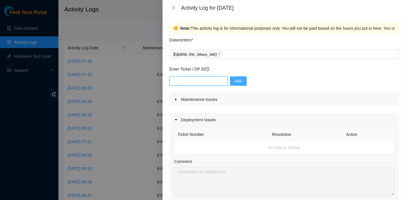
click at [193, 82] on input "text" at bounding box center [198, 80] width 58 height 9
paste input "DP85107"
type input "DP85107"
click at [230, 79] on button "Add" at bounding box center [238, 80] width 17 height 9
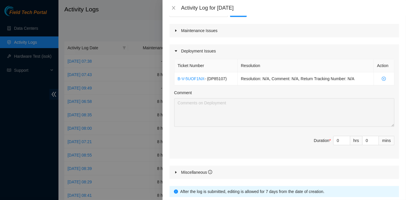
scroll to position [79, 0]
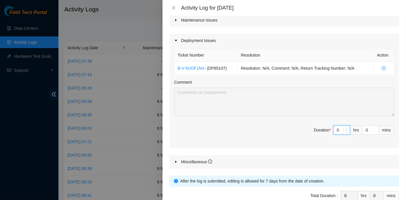
drag, startPoint x: 329, startPoint y: 128, endPoint x: 336, endPoint y: 128, distance: 7.3
click at [336, 128] on input "0" at bounding box center [341, 130] width 16 height 9
type input "8"
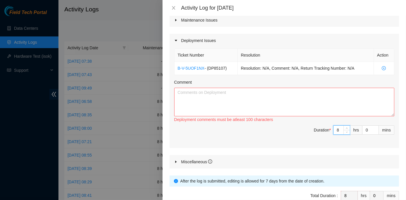
type input "8"
click at [217, 101] on textarea "Comment" at bounding box center [284, 102] width 220 height 29
paste textarea "MI6 - DP85117 and DP85107 Adjusted racks MI6.0201 and MI6.0203 to 33 inches, pr…"
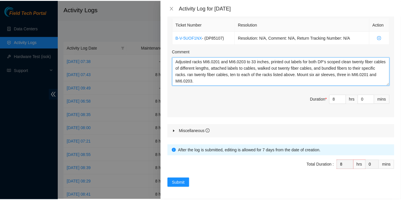
scroll to position [110, 0]
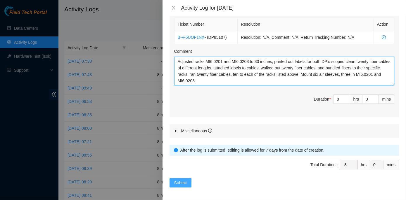
type textarea "MI6 - DP85117 and DP85107 Adjusted racks MI6.0201 and MI6.0203 to 33 inches, pr…"
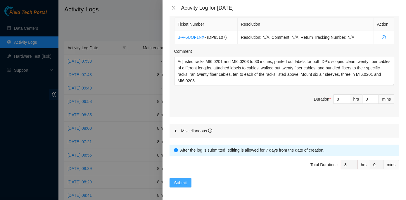
click at [180, 180] on span "Submit" at bounding box center [180, 183] width 13 height 6
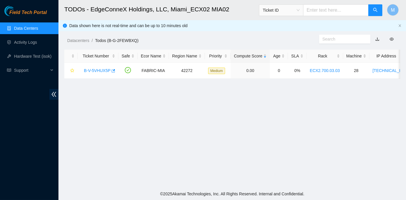
scroll to position [163, 0]
drag, startPoint x: 97, startPoint y: 69, endPoint x: 158, endPoint y: 105, distance: 70.8
click at [97, 69] on link "B-V-5VHUX5P" at bounding box center [97, 70] width 27 height 5
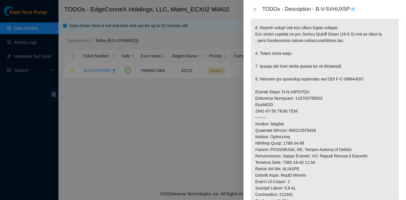
scroll to position [436, 0]
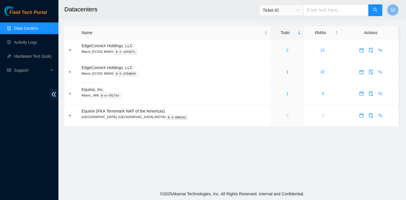
click at [232, 151] on main "Datacenters Ticket ID M Name Todo RMAs Actions EdgeConneX Holdings, LLC [GEOGRA…" at bounding box center [231, 94] width 347 height 188
click at [274, 71] on div "1" at bounding box center [287, 72] width 27 height 6
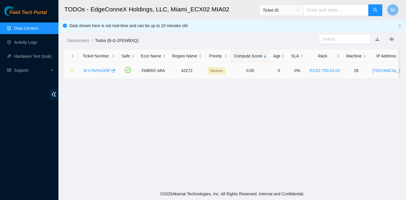
click at [100, 71] on link "B-V-5VHUX5P" at bounding box center [97, 70] width 27 height 5
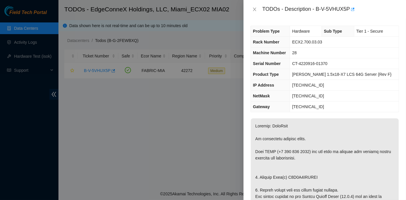
click at [289, 109] on th "Gateway" at bounding box center [270, 107] width 39 height 11
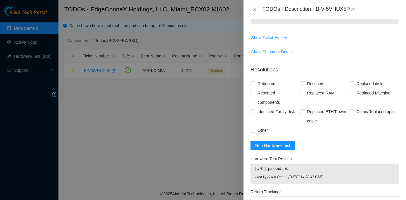
scroll to position [425, 0]
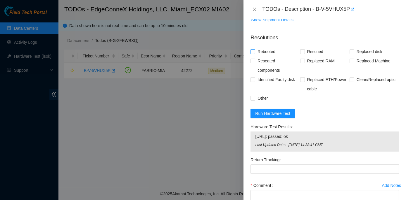
click at [253, 52] on input "Rebooted" at bounding box center [252, 51] width 4 height 4
checkbox input "true"
click at [301, 51] on input "Rescued" at bounding box center [302, 51] width 4 height 4
checkbox input "true"
click at [349, 52] on input "Replaced disk" at bounding box center [351, 51] width 4 height 4
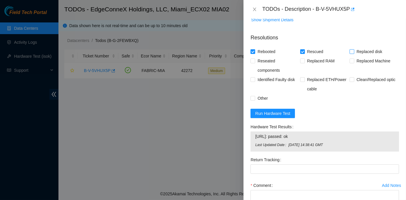
checkbox input "true"
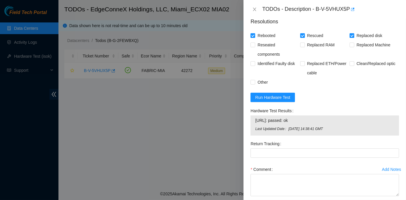
scroll to position [469, 0]
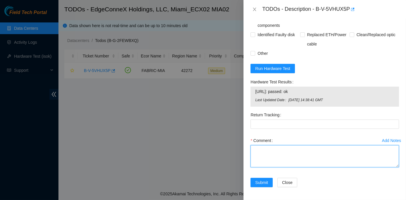
click at [264, 147] on textarea "Comment" at bounding box center [324, 156] width 148 height 22
paste textarea "Rack No: ECX2.700.03.03 Machine No: 28 IP: [TECHNICAL_ID] Serial No: CT-4220916…"
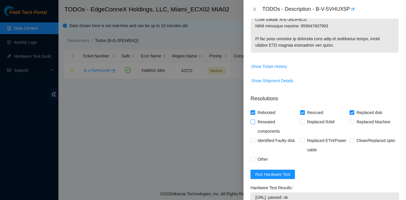
scroll to position [310, 0]
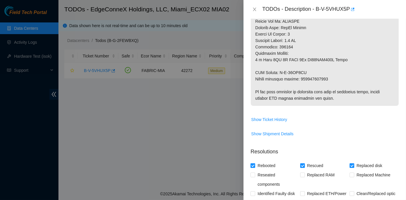
type textarea "Rack No: ECX2.700.03.03 Machine No: 28 IP: [TECHNICAL_ID] Serial No: CT-4220916…"
drag, startPoint x: 299, startPoint y: 78, endPoint x: 325, endPoint y: 81, distance: 26.2
copy p "463470053853"
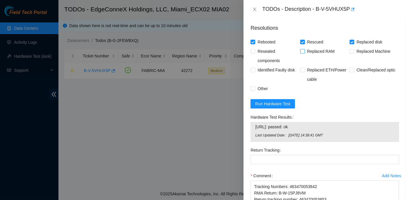
scroll to position [443, 0]
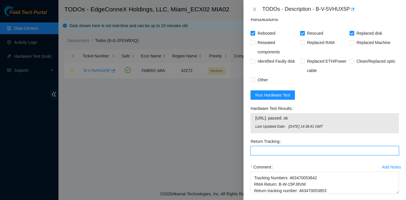
paste Tracking "463470053853"
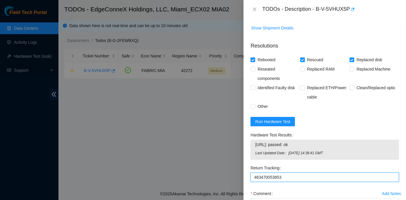
scroll to position [469, 0]
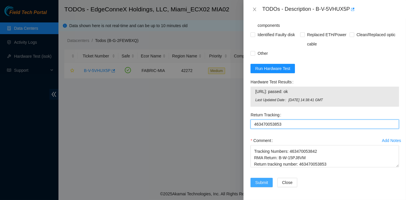
type Tracking "463470053853"
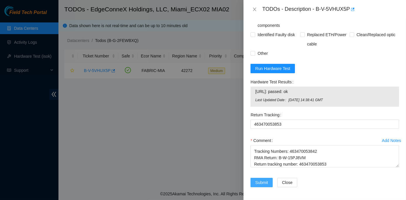
click at [255, 182] on button "Submit" at bounding box center [261, 182] width 22 height 9
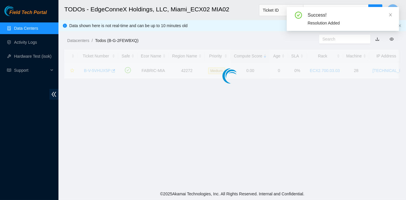
scroll to position [163, 0]
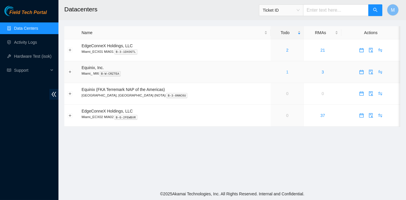
click at [286, 70] on link "1" at bounding box center [287, 72] width 2 height 5
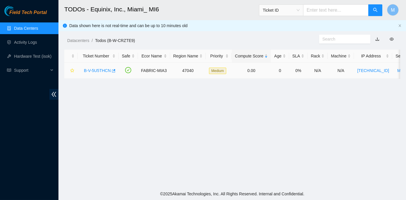
click at [96, 68] on link "B-V-5U5THCN" at bounding box center [97, 70] width 27 height 5
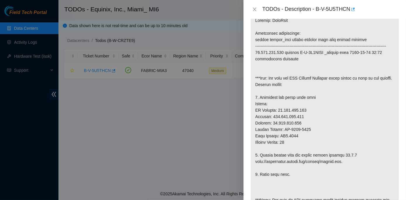
scroll to position [159, 0]
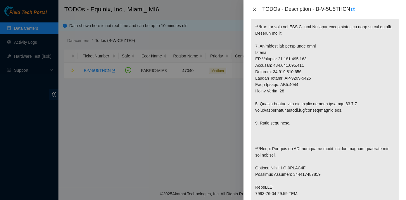
click at [255, 8] on icon "close" at bounding box center [254, 9] width 5 height 5
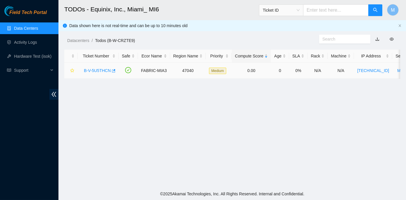
scroll to position [166, 0]
click at [26, 27] on link "Data Centers" at bounding box center [26, 28] width 24 height 5
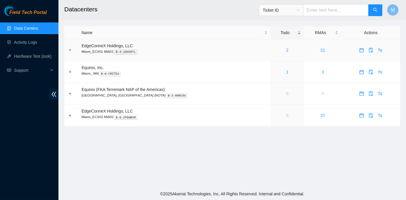
click at [274, 49] on div "2" at bounding box center [287, 50] width 27 height 6
